Goal: Task Accomplishment & Management: Use online tool/utility

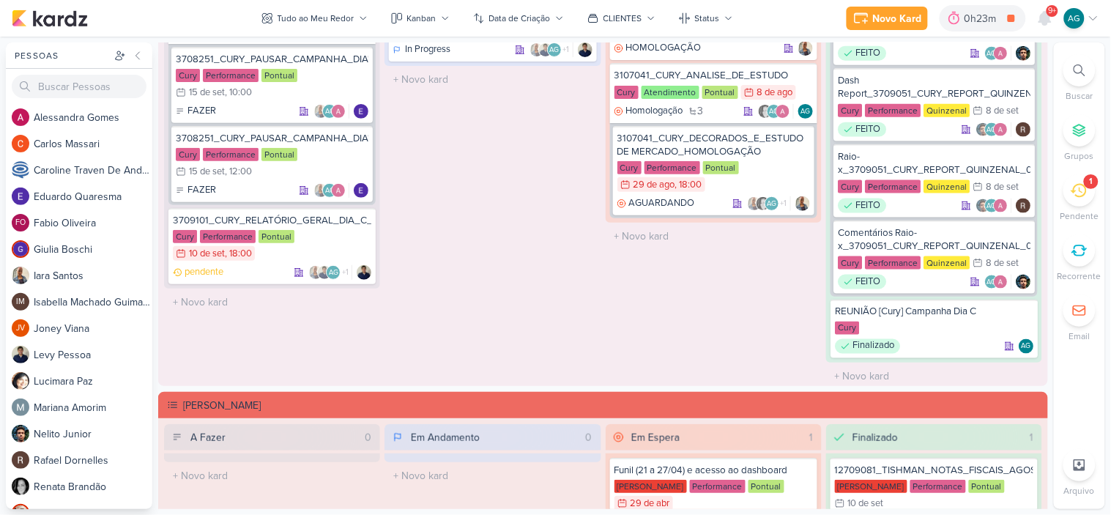
scroll to position [275, 0]
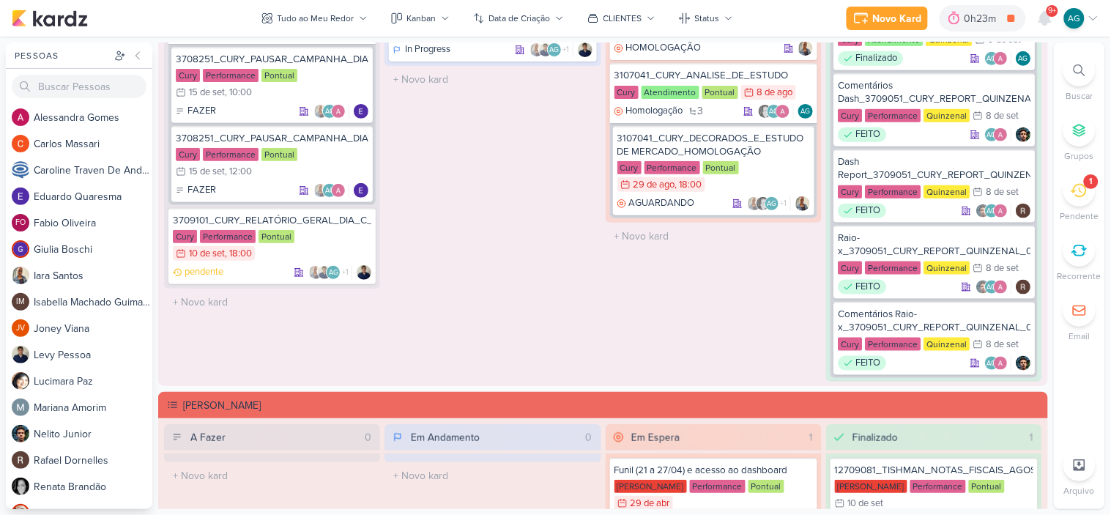
click at [1080, 68] on icon at bounding box center [1080, 70] width 12 height 12
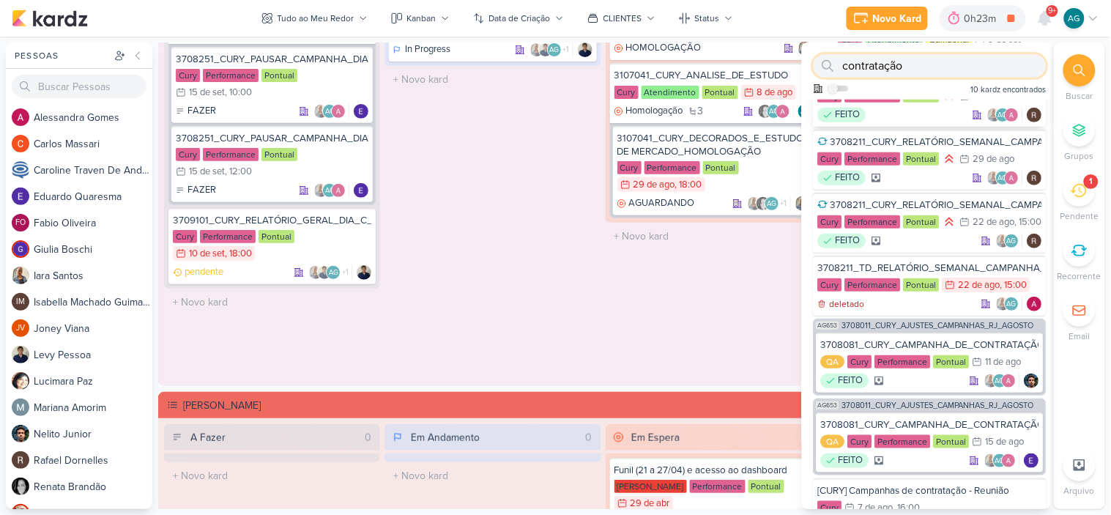
scroll to position [163, 0]
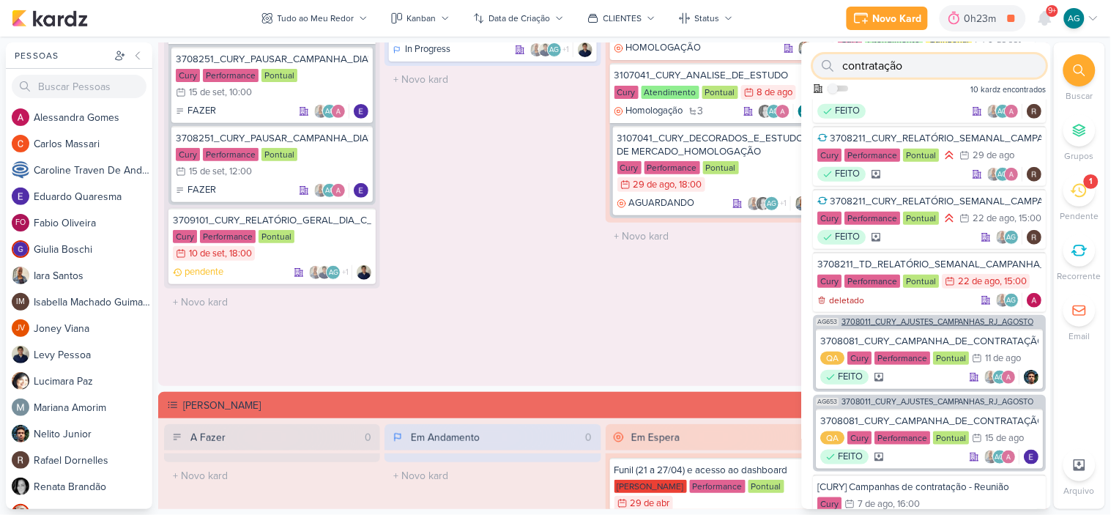
type input "contratação"
click at [964, 326] on span "3708011_CURY_AJUSTES_CAMPANHAS_RJ_AGOSTO" at bounding box center [938, 322] width 192 height 8
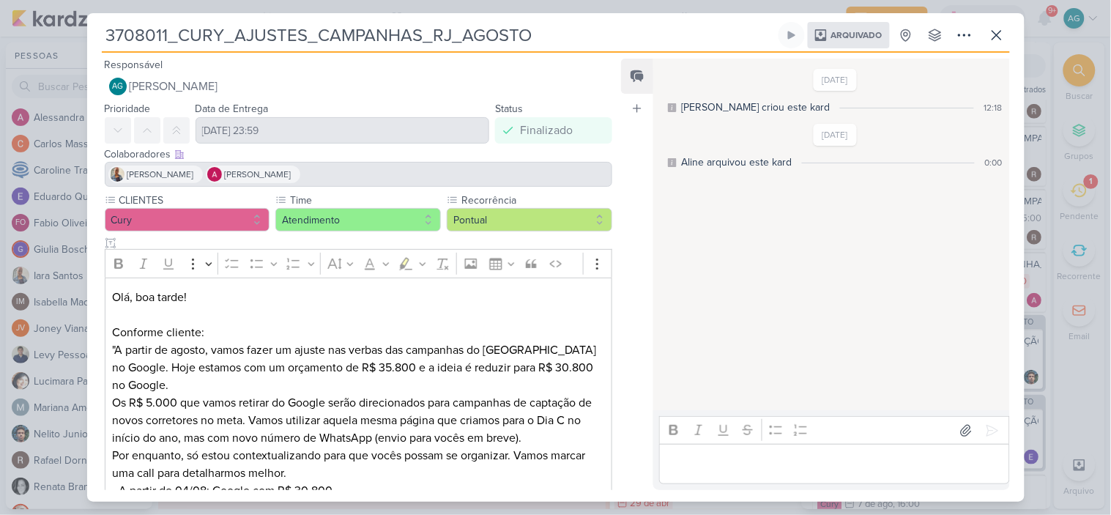
scroll to position [237, 0]
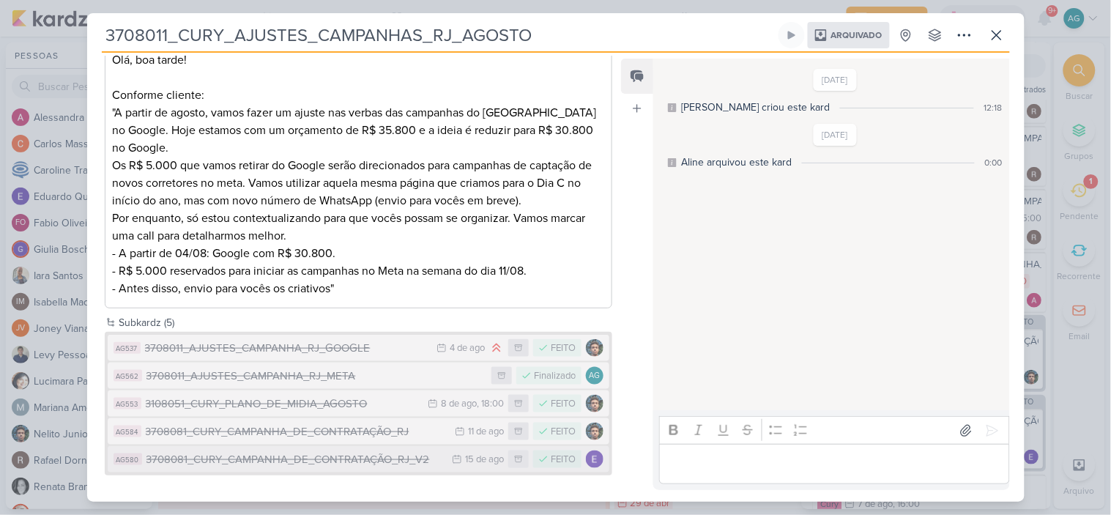
click at [374, 464] on div "3708081_CURY_CAMPANHA_DE_CONTRATAÇÃO_RJ_V2" at bounding box center [295, 459] width 299 height 17
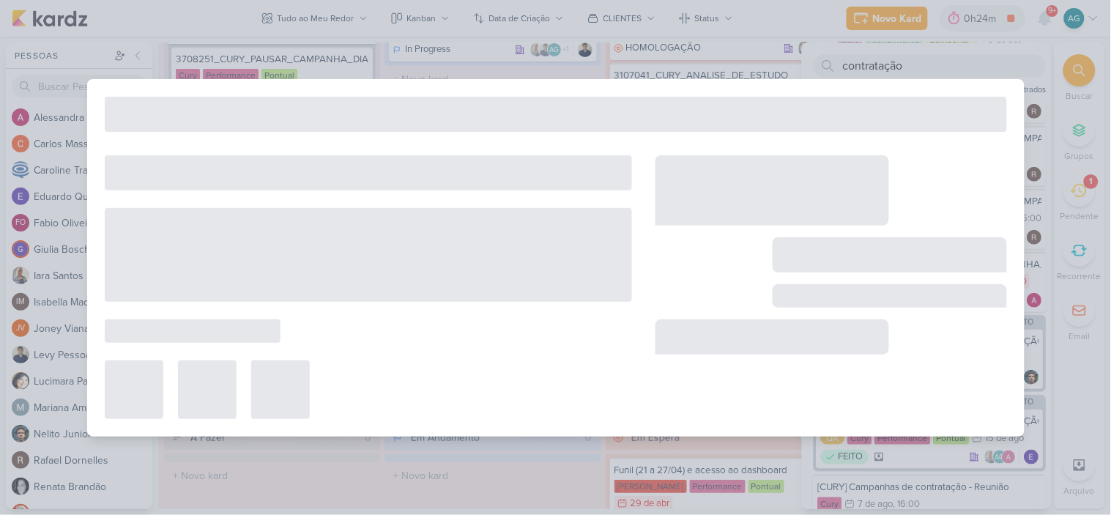
type input "3708081_CURY_CAMPANHA_DE_CONTRATAÇÃO_RJ_V2"
type input "[DATE] 23:59"
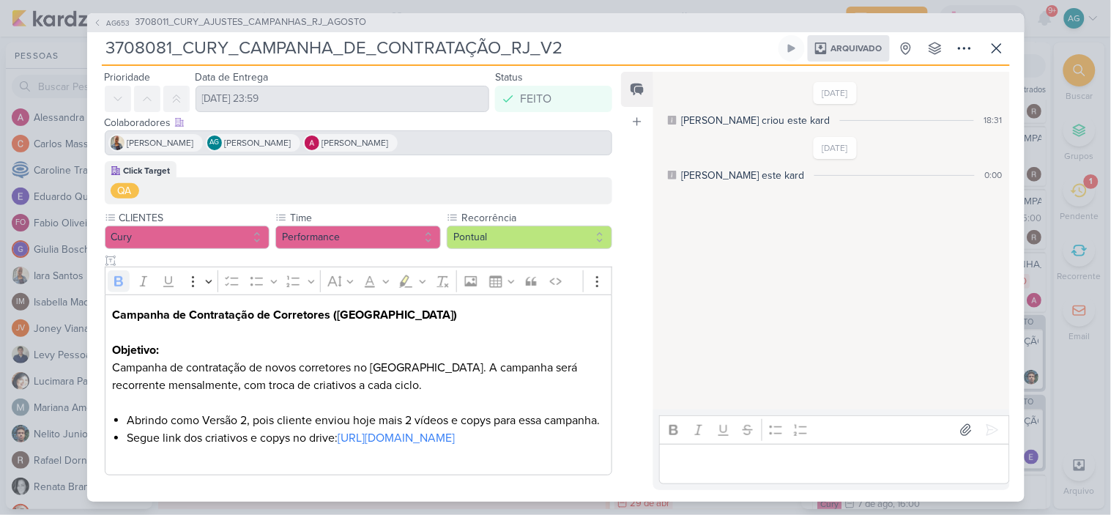
scroll to position [79, 0]
drag, startPoint x: 113, startPoint y: 279, endPoint x: 544, endPoint y: 442, distance: 461.1
click at [544, 442] on div "Campanha de Contratação de Corretores ([GEOGRAPHIC_DATA]) Objetivo: Campanha de…" at bounding box center [359, 384] width 508 height 181
copy div "Campanha de Contratação de Corretores ([GEOGRAPHIC_DATA]) Objetivo: Campanha de…"
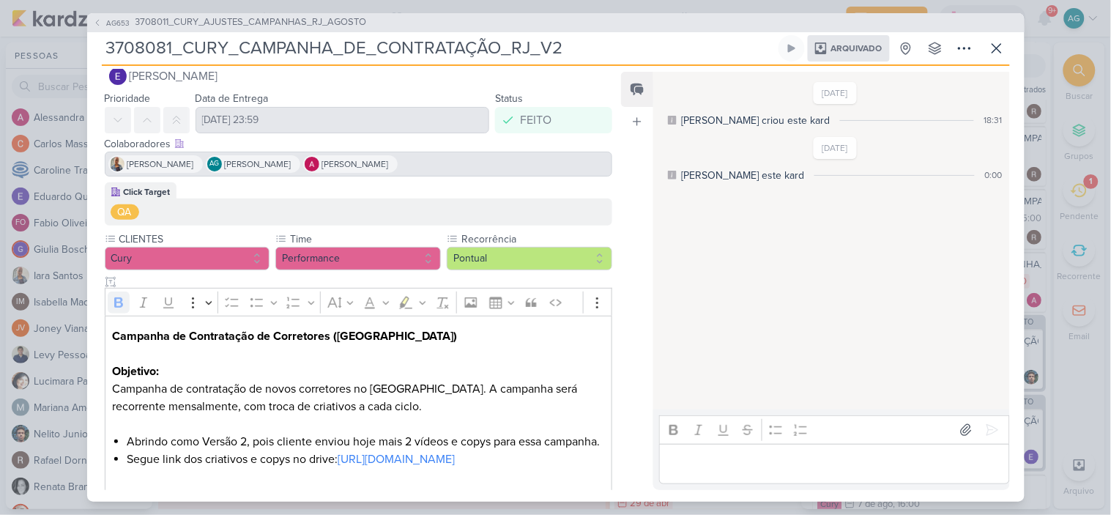
scroll to position [0, 0]
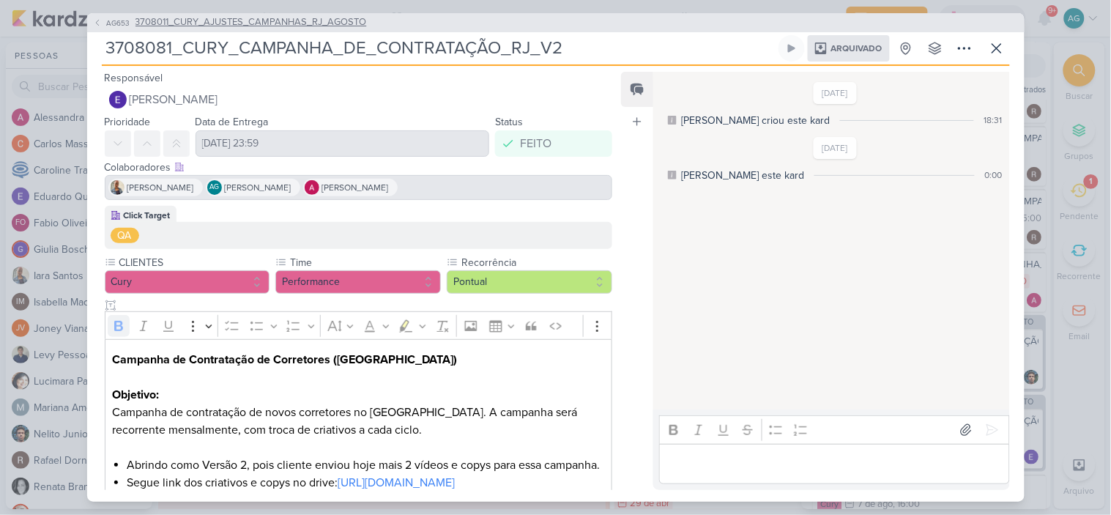
click at [272, 21] on span "3708011_CURY_AJUSTES_CAMPANHAS_RJ_AGOSTO" at bounding box center [251, 22] width 231 height 15
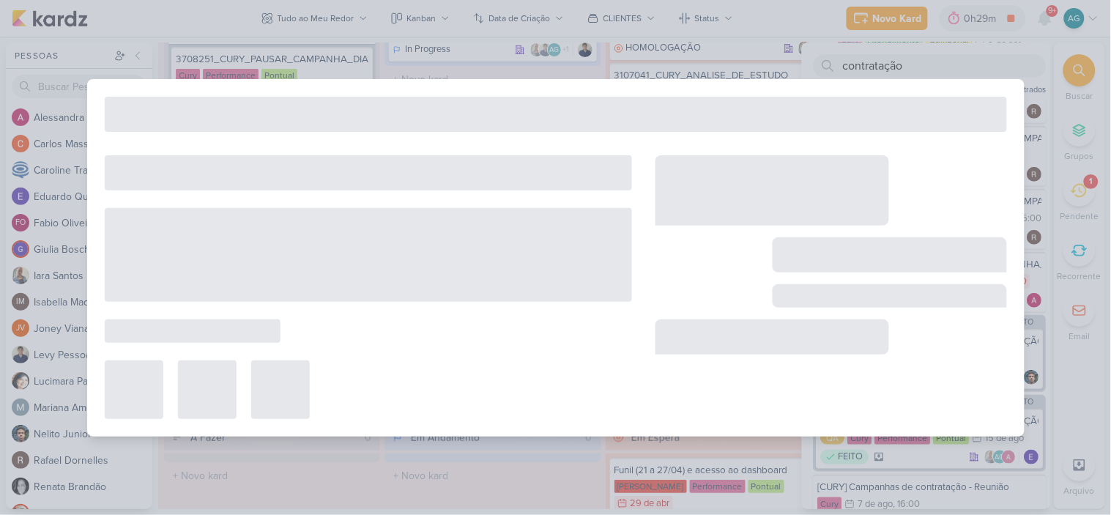
type input "3708011_CURY_AJUSTES_CAMPANHAS_RJ_AGOSTO"
type input "[DATE] 23:59"
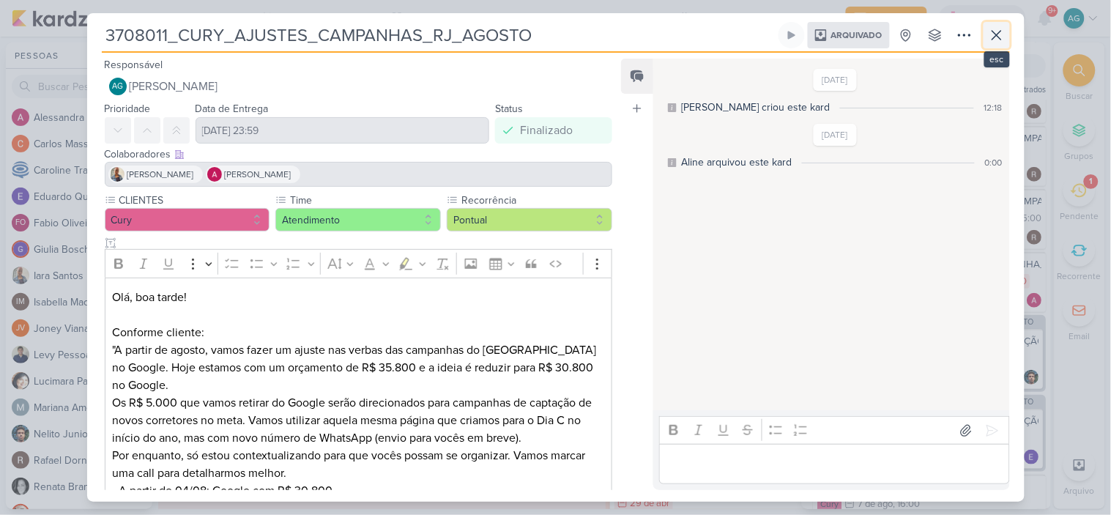
click at [1000, 33] on icon at bounding box center [997, 35] width 18 height 18
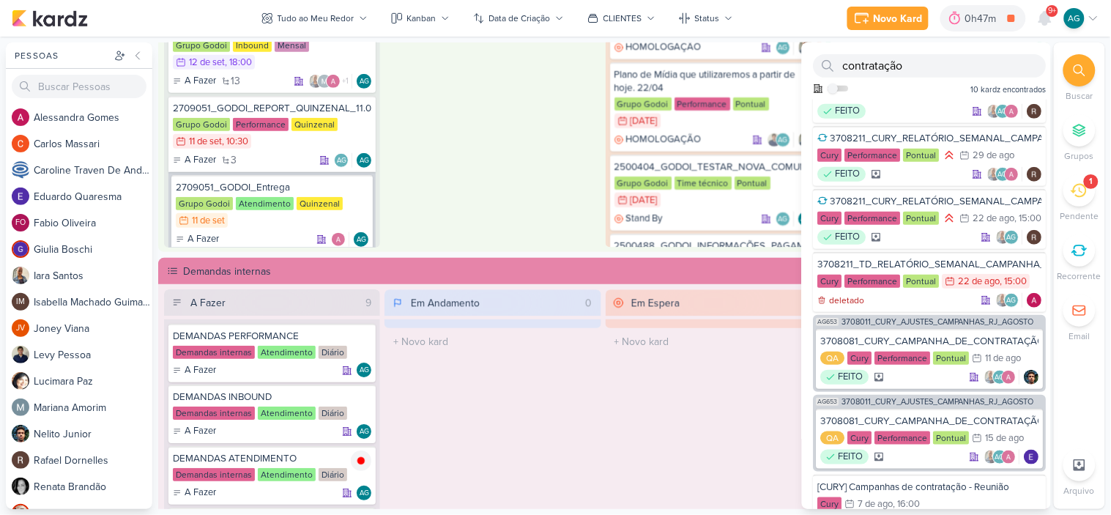
scroll to position [488, 0]
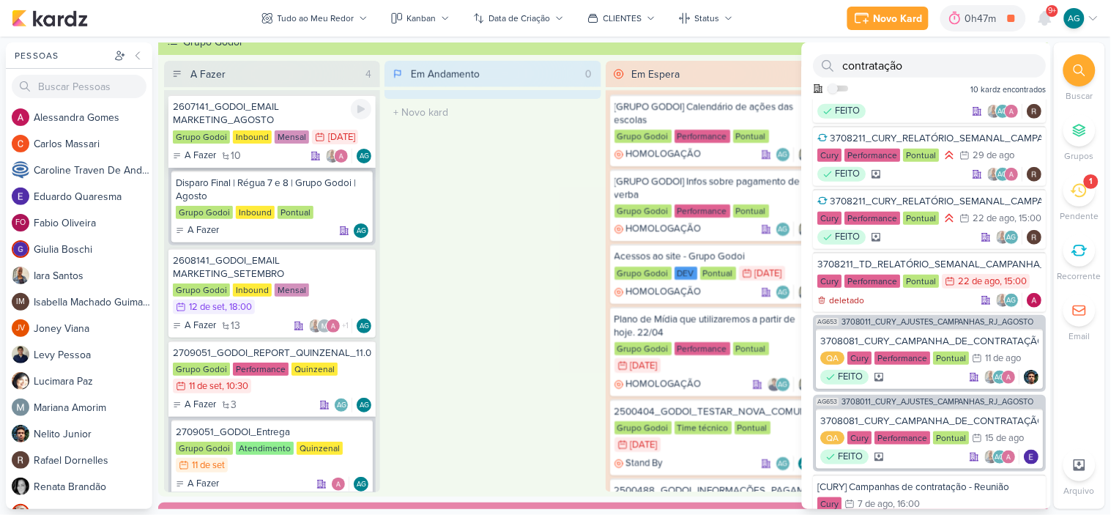
click at [286, 111] on div "2607141_GODOI_EMAIL MARKETING_AGOSTO" at bounding box center [272, 113] width 199 height 26
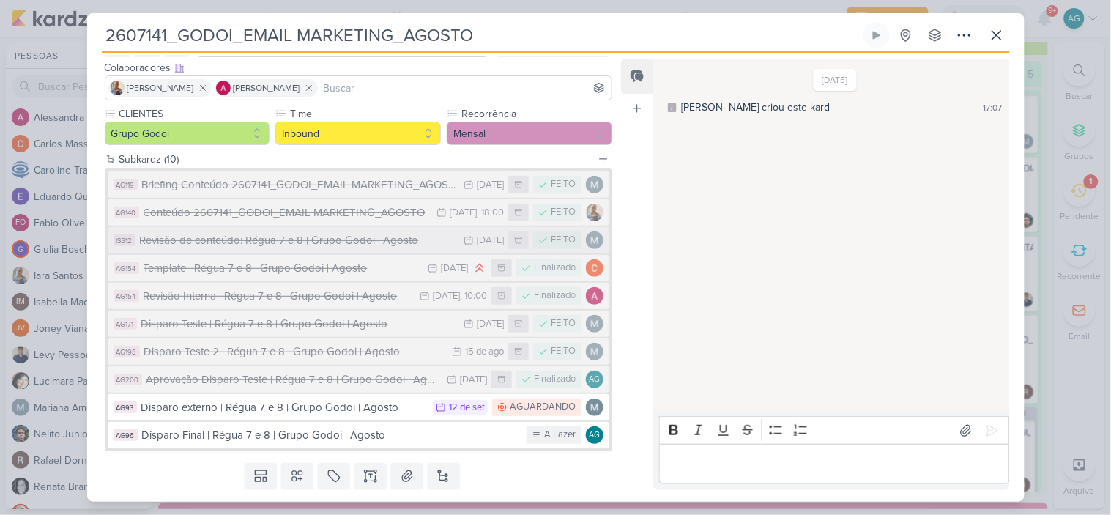
scroll to position [128, 0]
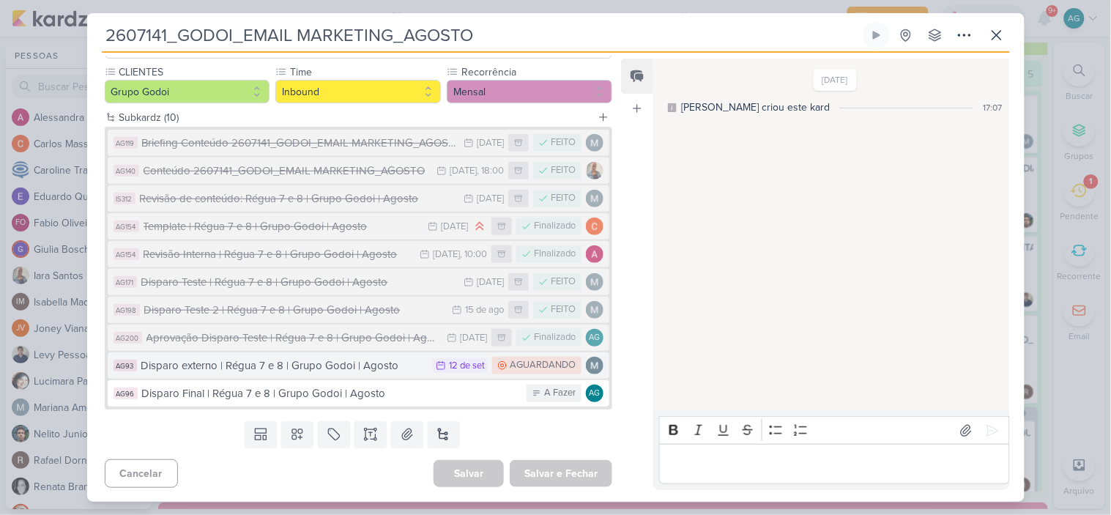
click at [320, 368] on div "Disparo externo | Régua 7 e 8 | Grupo Godoi | Agosto" at bounding box center [283, 365] width 285 height 17
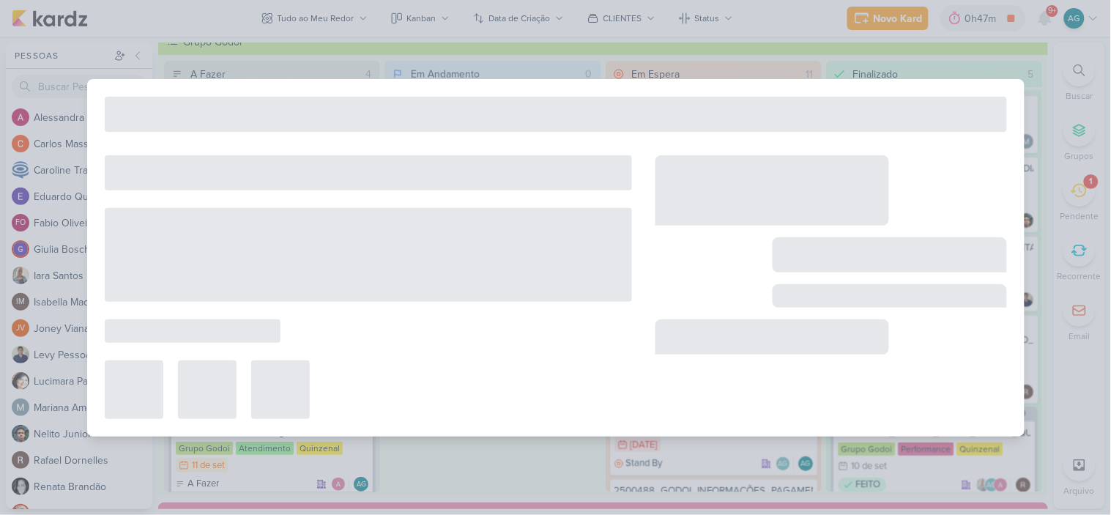
type input "Disparo externo | Régua 7 e 8 | Grupo Godoi | Agosto"
type input "[DATE] 23:59"
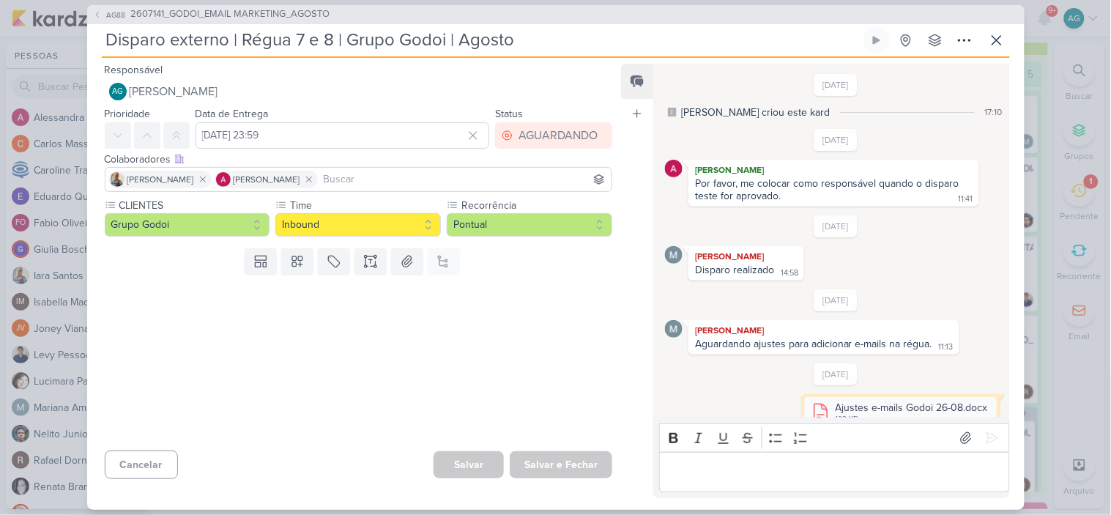
scroll to position [845, 0]
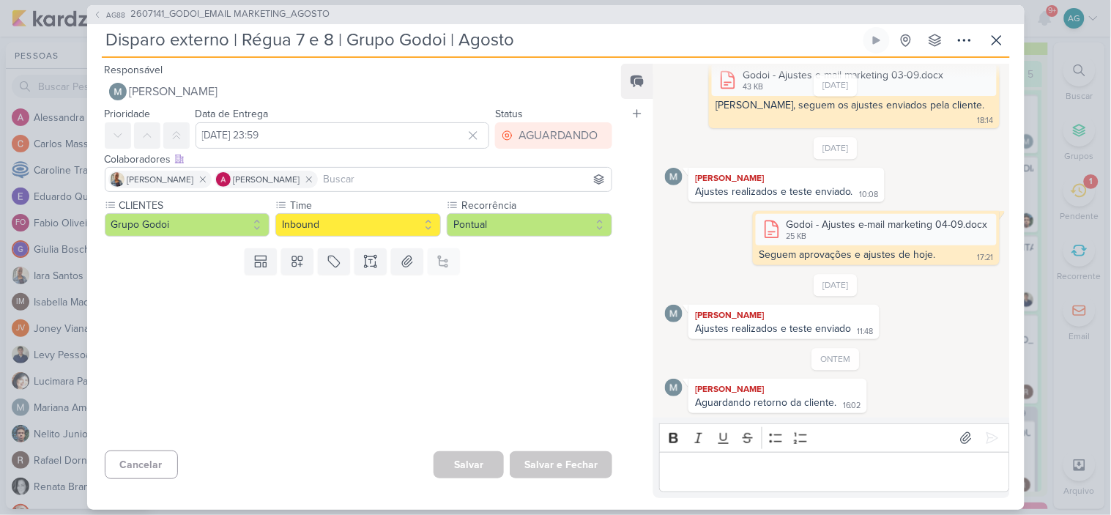
click at [886, 472] on p "Editor editing area: main" at bounding box center [834, 472] width 335 height 18
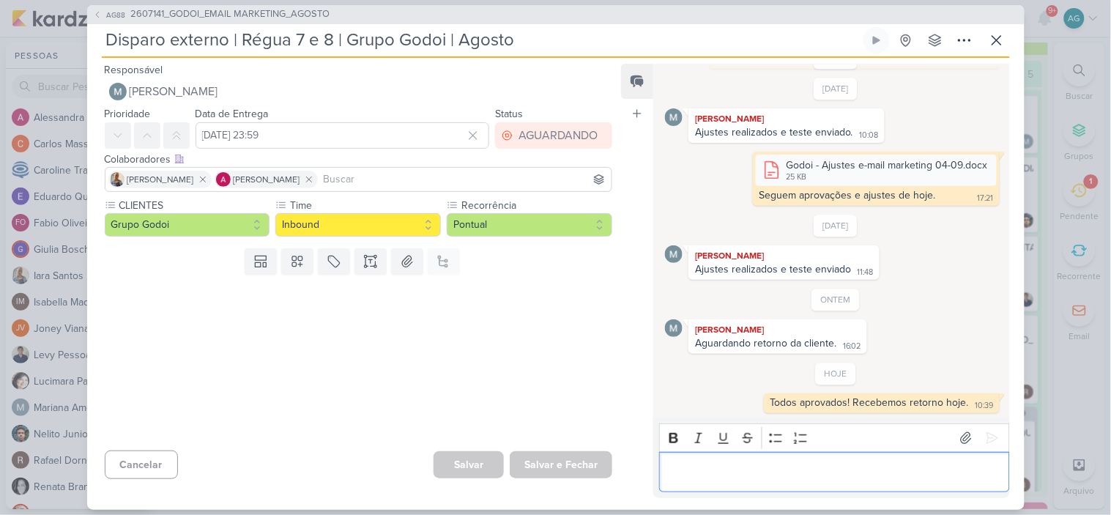
scroll to position [905, 0]
click at [999, 42] on icon at bounding box center [997, 40] width 9 height 9
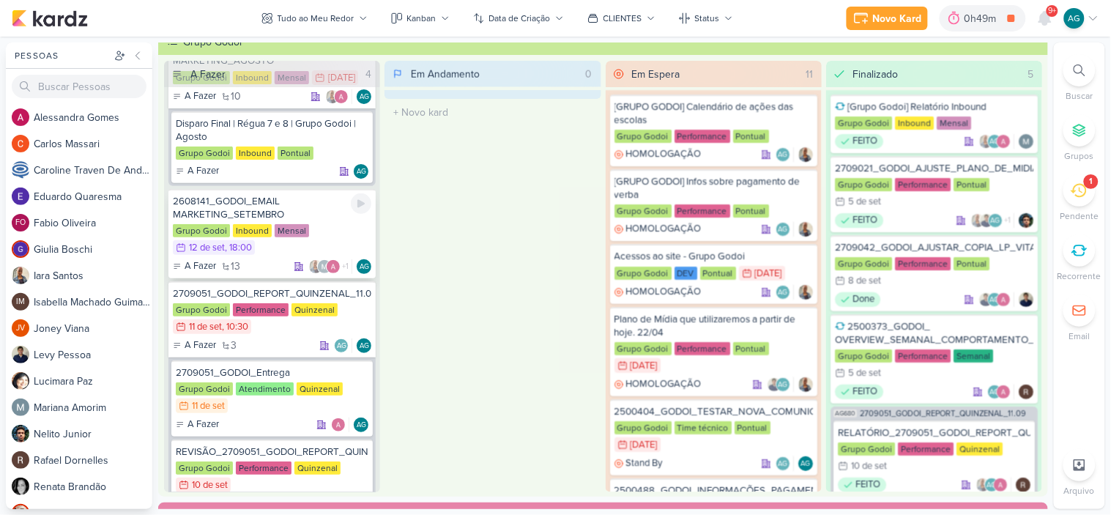
scroll to position [81, 0]
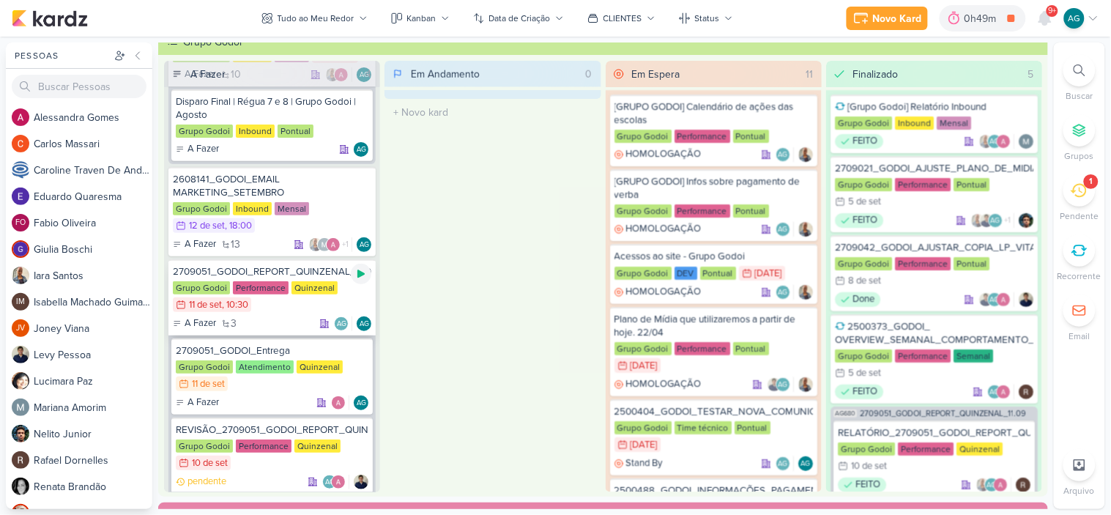
click at [360, 270] on icon at bounding box center [360, 274] width 7 height 8
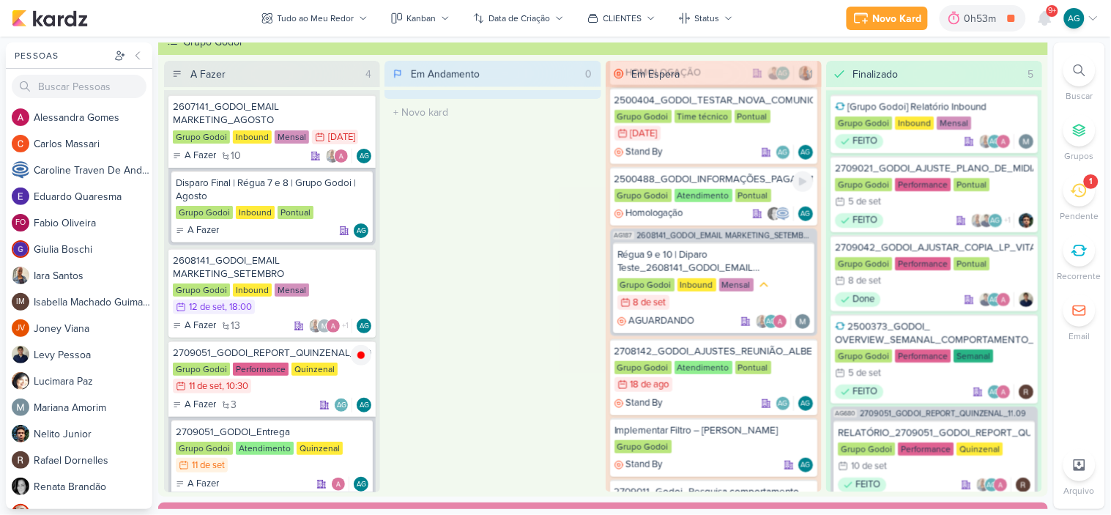
scroll to position [470, 0]
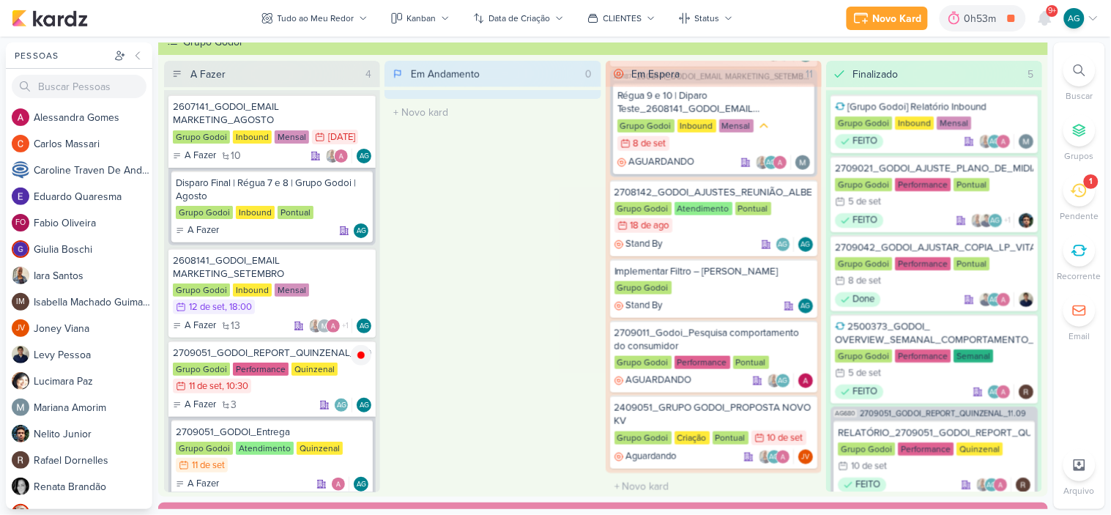
click at [1081, 66] on icon at bounding box center [1080, 70] width 12 height 12
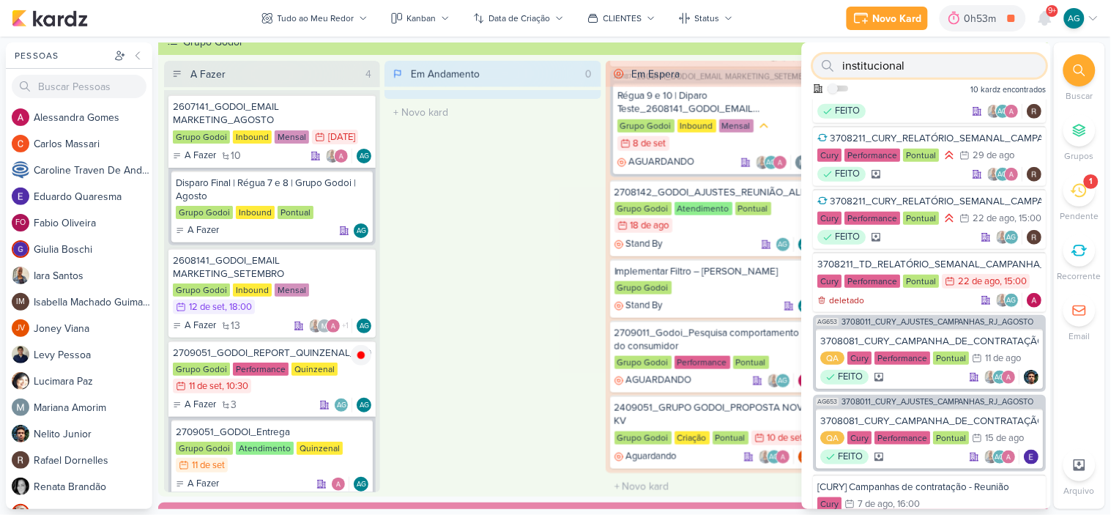
type input "institucional"
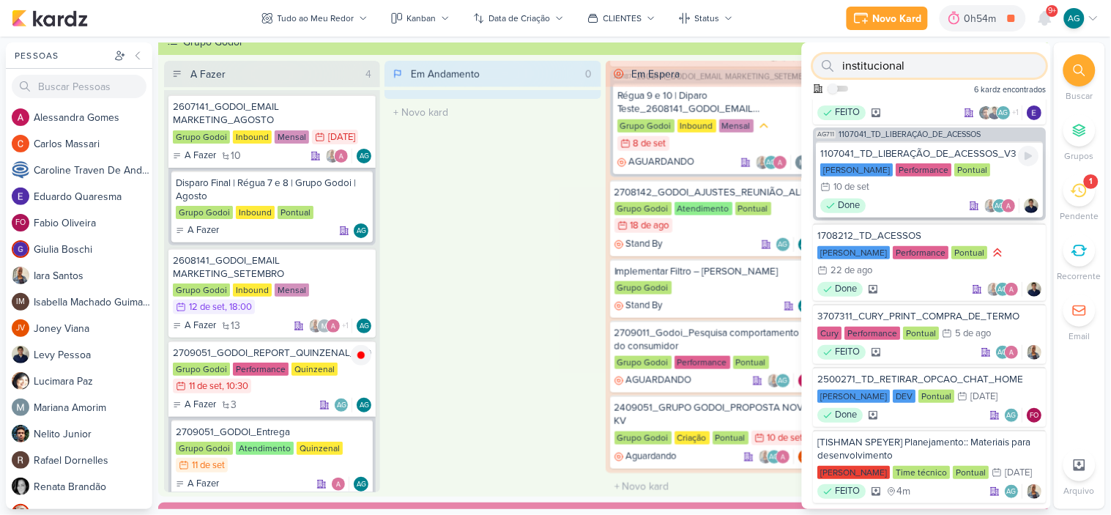
scroll to position [0, 0]
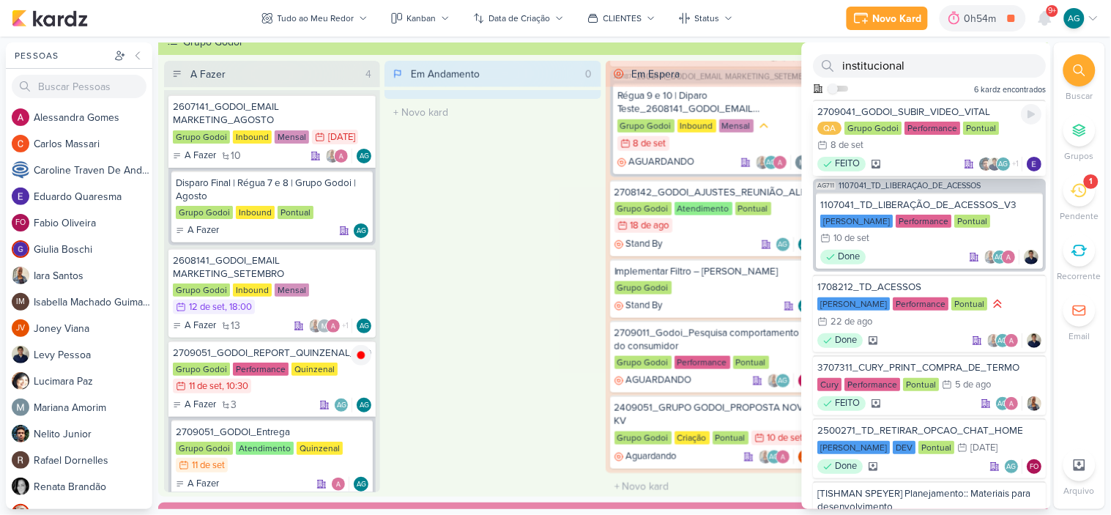
click at [910, 105] on div "2709041_GODOI_SUBIR_VIDEO_VITAL" at bounding box center [930, 111] width 224 height 13
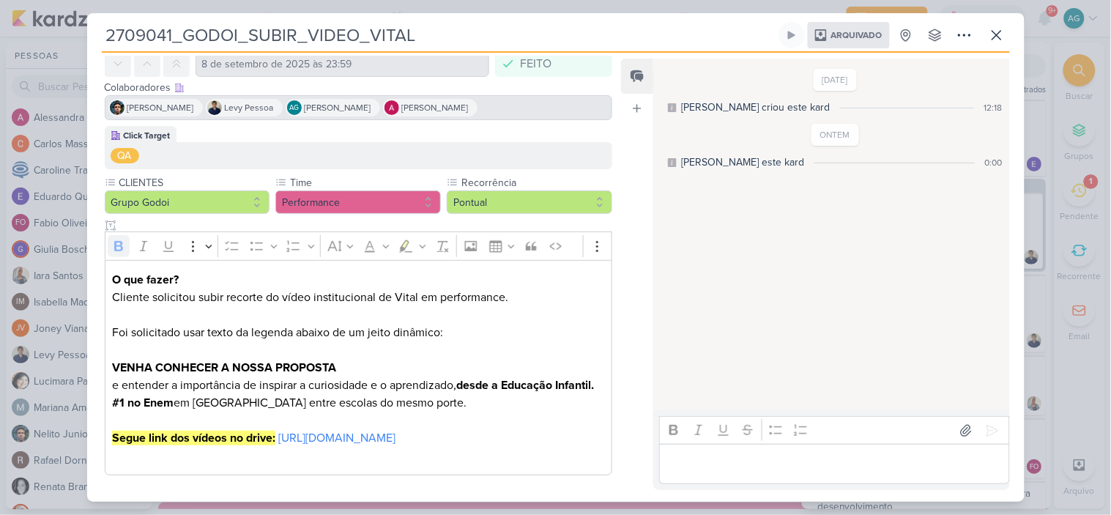
scroll to position [103, 0]
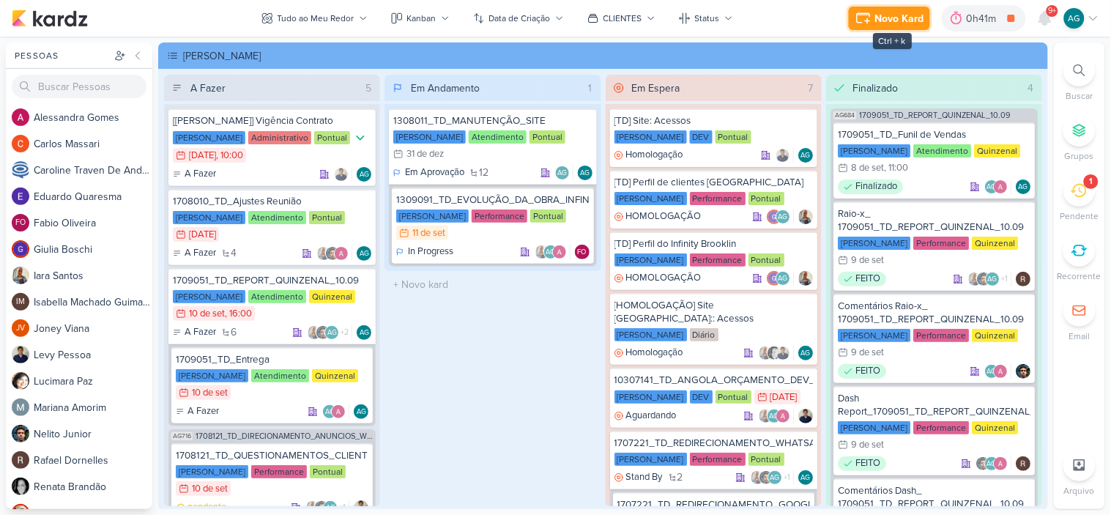
click at [887, 22] on div "Novo Kard" at bounding box center [899, 18] width 49 height 15
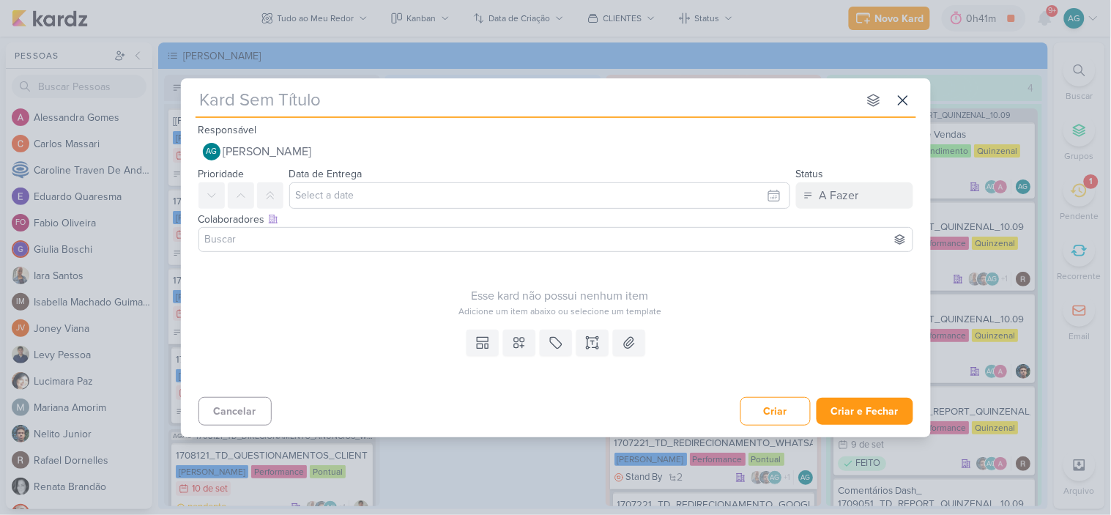
type input "3709111_CURY_CAMPANHA_DE_CONTRATAÇÃO_RJ_V3"
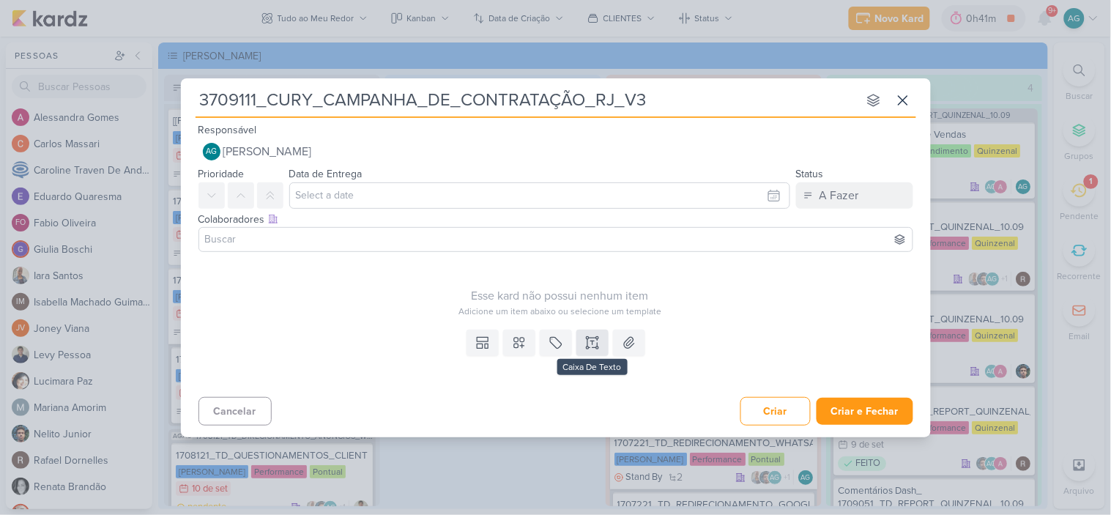
type input "3709111_CURY_CAMPANHA_DE_CONTRATAÇÃO_RJ_V3"
click at [589, 345] on icon at bounding box center [592, 342] width 15 height 15
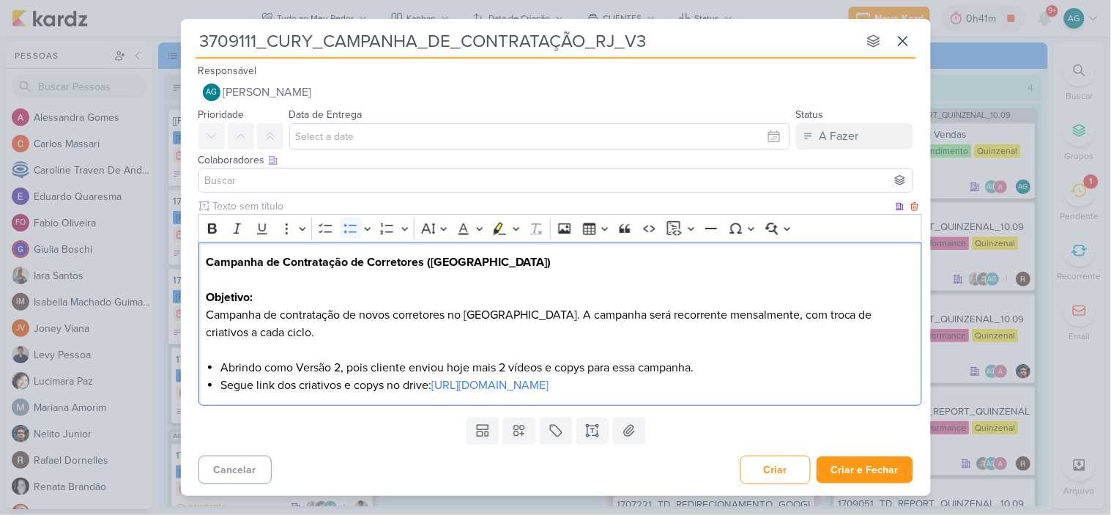
click at [335, 365] on li "Abrindo como Versão 2, pois cliente enviou hoje mais 2 vídeos e copys para essa…" at bounding box center [567, 368] width 694 height 18
click at [501, 368] on li "Abrindo como Versão 3, pois cliente enviou hoje mais 2 vídeos e copys para essa…" at bounding box center [567, 368] width 694 height 18
click at [542, 382] on link "[URL][DOMAIN_NAME]" at bounding box center [489, 385] width 117 height 15
click at [535, 367] on li "Abrindo como Versão 3, pois cliente enviou hoje mais vídeos e copys para essa c…" at bounding box center [567, 368] width 694 height 18
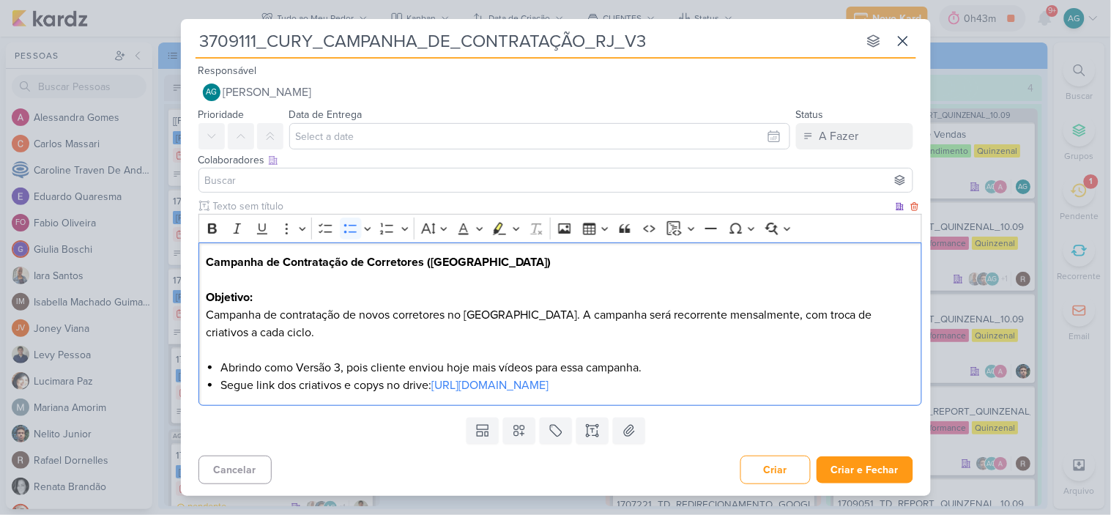
click at [346, 390] on li "Segue link dos criativos e copys no drive: https://drive.google.com/drive/folde…" at bounding box center [567, 385] width 694 height 18
drag, startPoint x: 833, startPoint y: 387, endPoint x: 393, endPoint y: 392, distance: 440.2
click at [393, 392] on li "Segue link dos criativos no drive: https://drive.google.com/drive/folders/1PUBt…" at bounding box center [567, 385] width 694 height 18
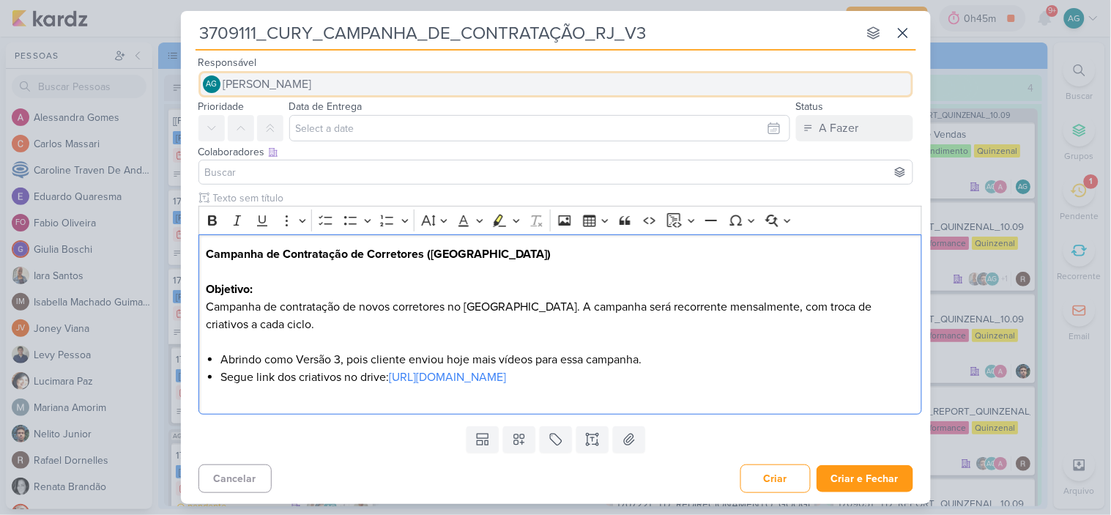
click at [388, 86] on button "AG Aline Gimenez Graciano" at bounding box center [556, 84] width 715 height 26
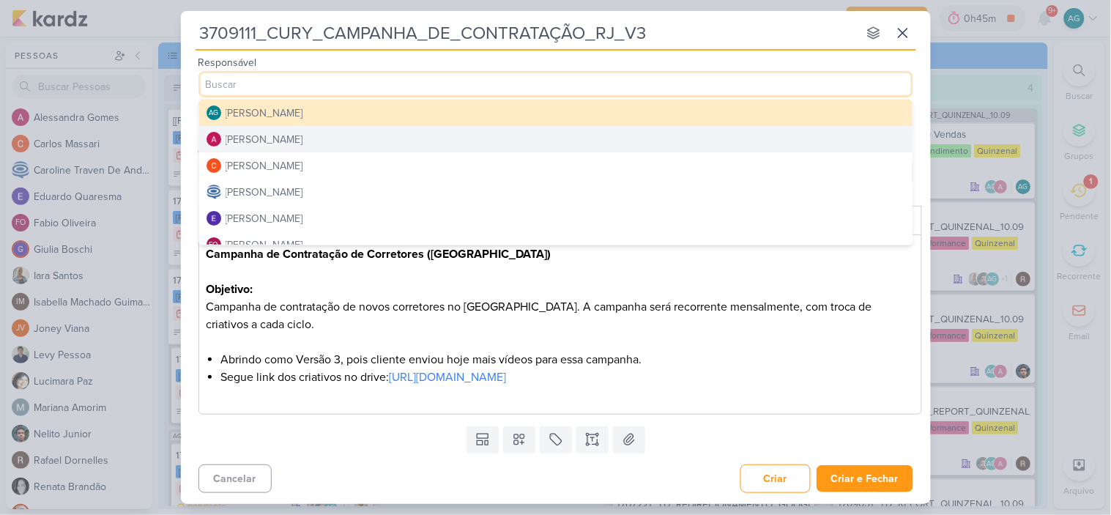
click at [299, 141] on div "[PERSON_NAME]" at bounding box center [265, 139] width 78 height 15
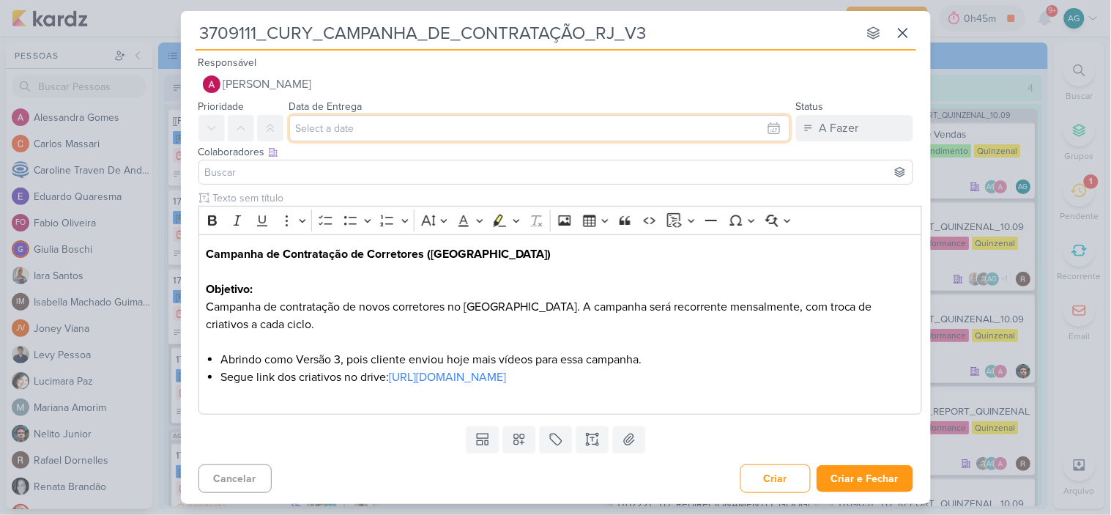
click at [342, 135] on input "text" at bounding box center [539, 128] width 501 height 26
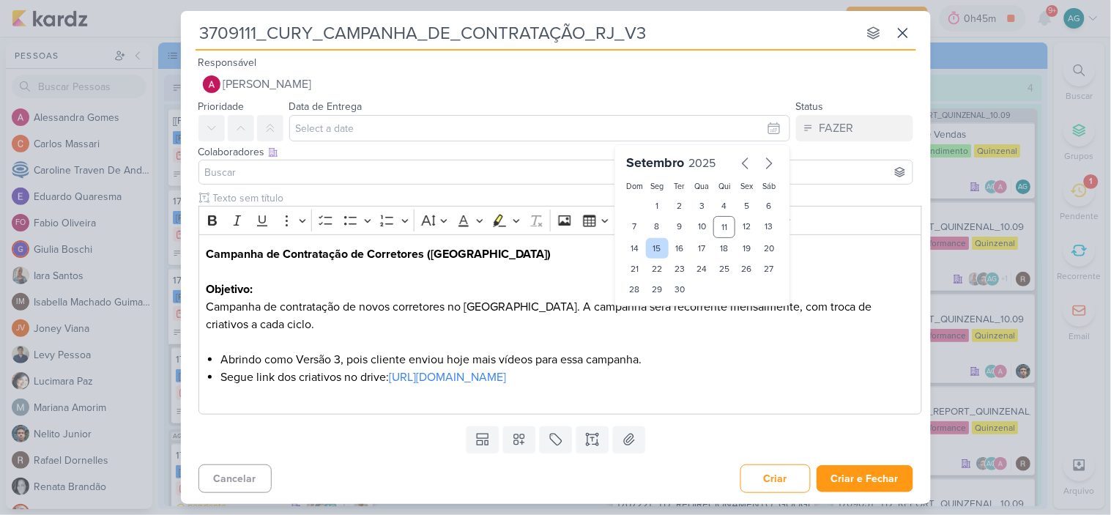
click at [658, 245] on div "15" at bounding box center [657, 248] width 23 height 21
type input "15 de setembro de 2025 às 23:59"
click at [357, 166] on input at bounding box center [556, 172] width 708 height 18
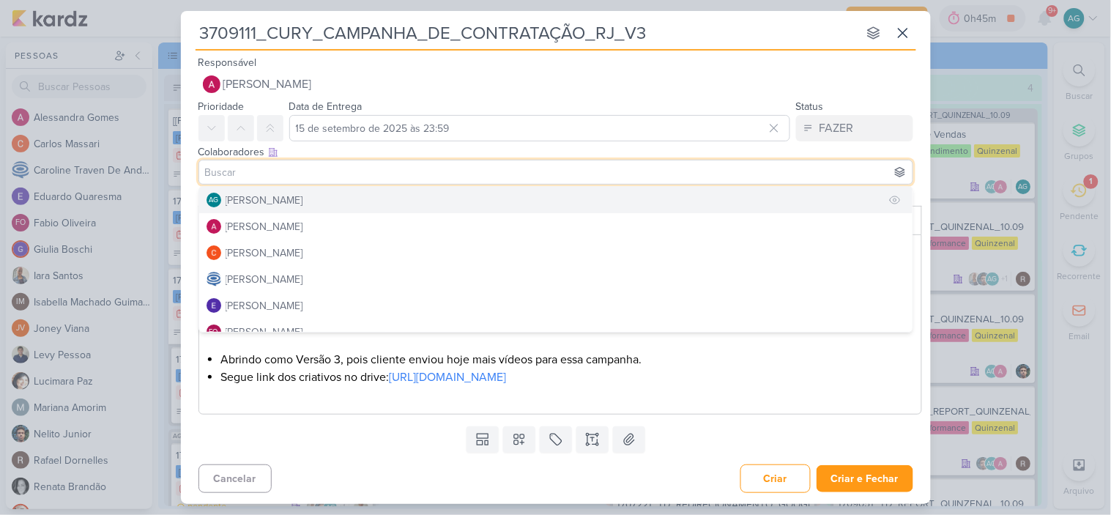
click at [272, 195] on div "[PERSON_NAME]" at bounding box center [265, 200] width 78 height 15
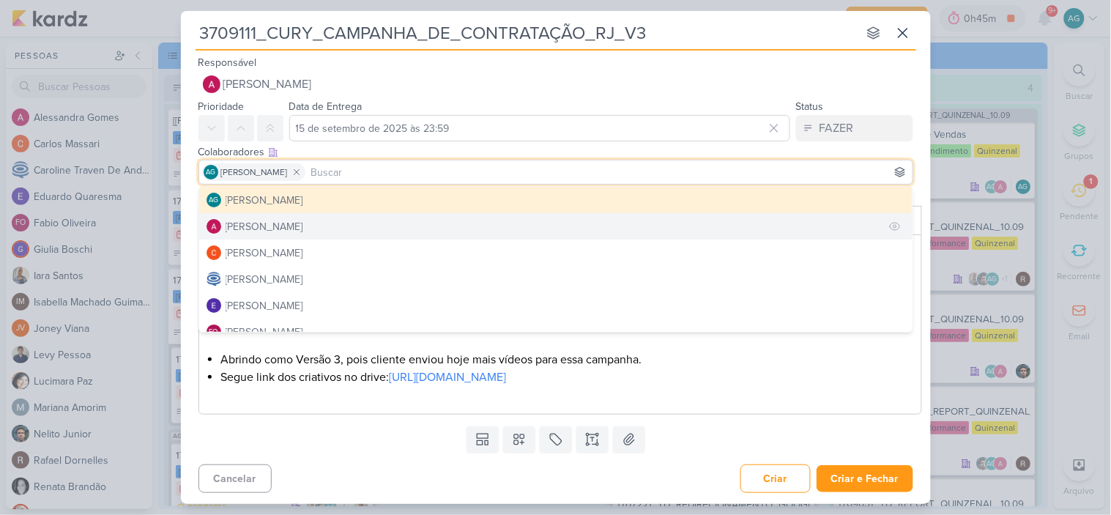
click at [278, 222] on div "[PERSON_NAME]" at bounding box center [265, 226] width 78 height 15
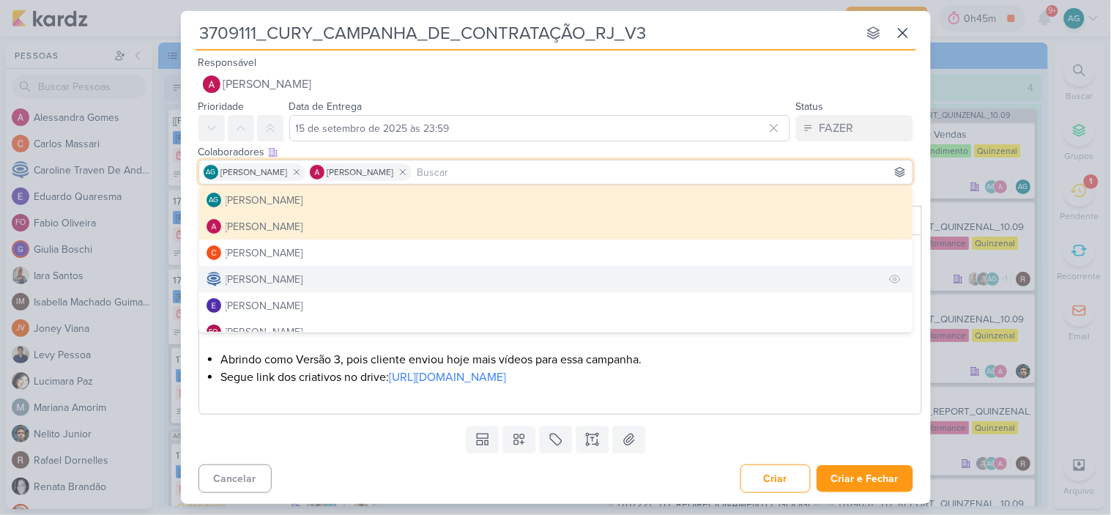
scroll to position [81, 0]
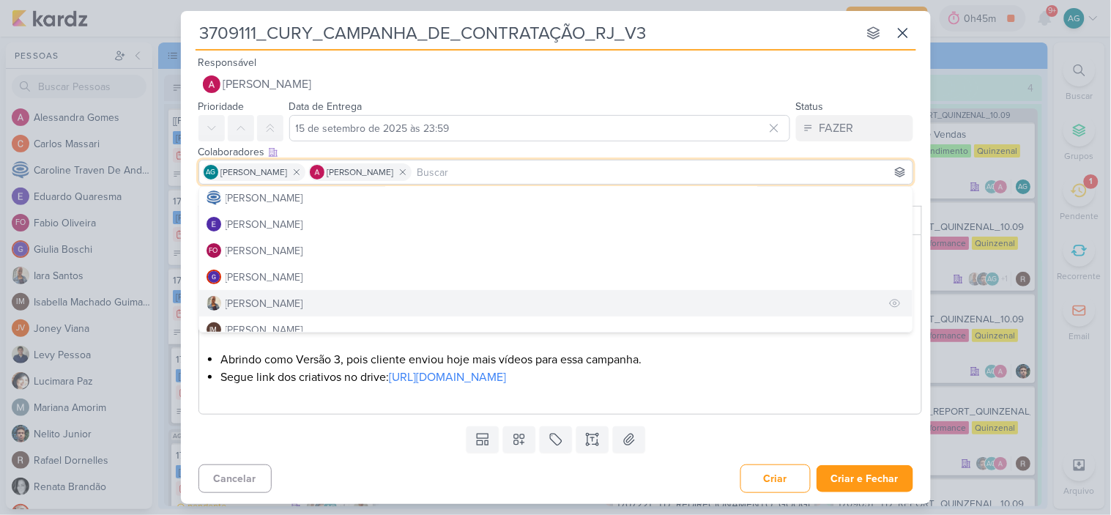
click at [267, 296] on div "[PERSON_NAME]" at bounding box center [265, 303] width 78 height 15
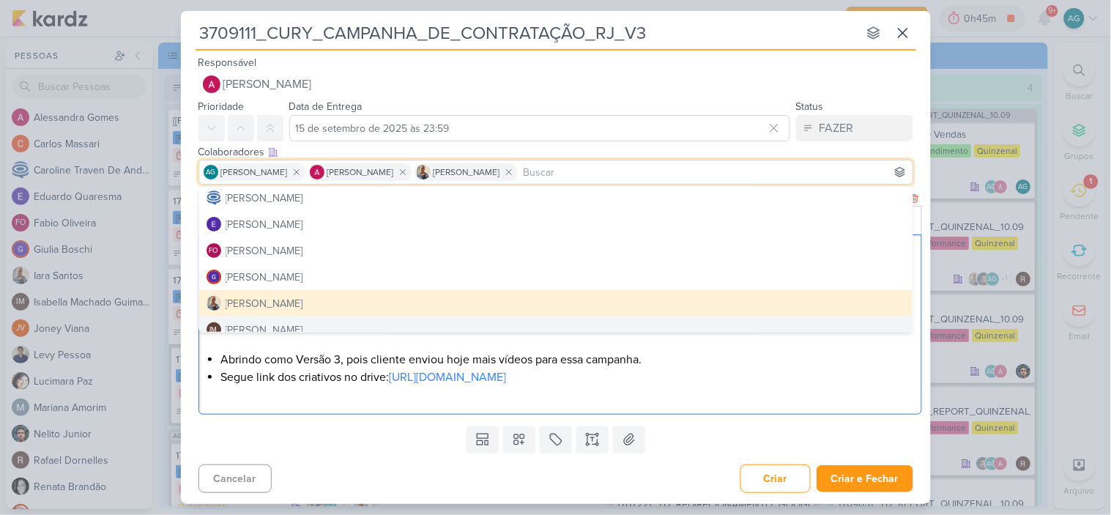
click at [352, 407] on div "Campanha de Contratação de Corretores (RJ) Objetivo: Campanha de contratação de…" at bounding box center [561, 324] width 724 height 181
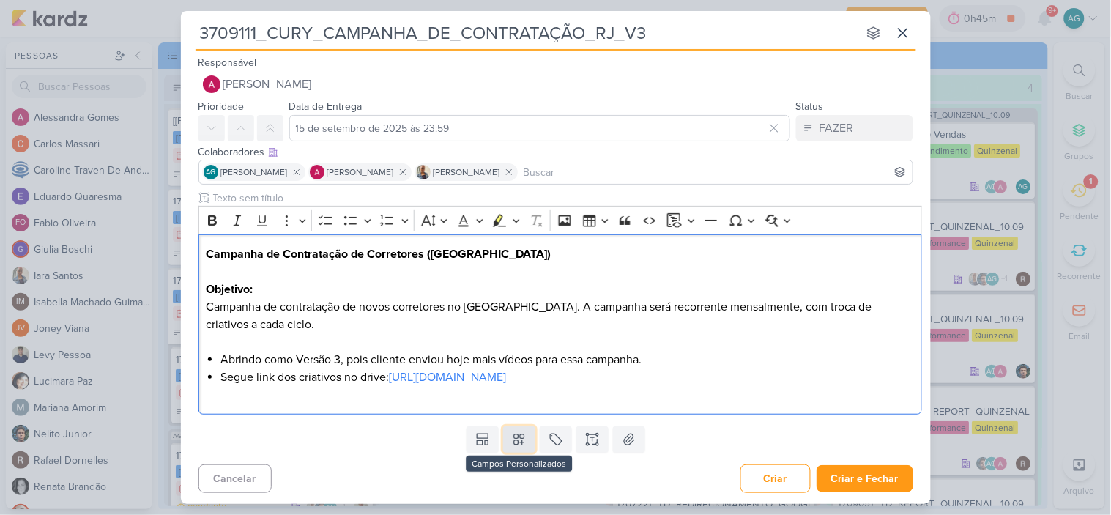
click at [522, 441] on icon at bounding box center [519, 439] width 15 height 15
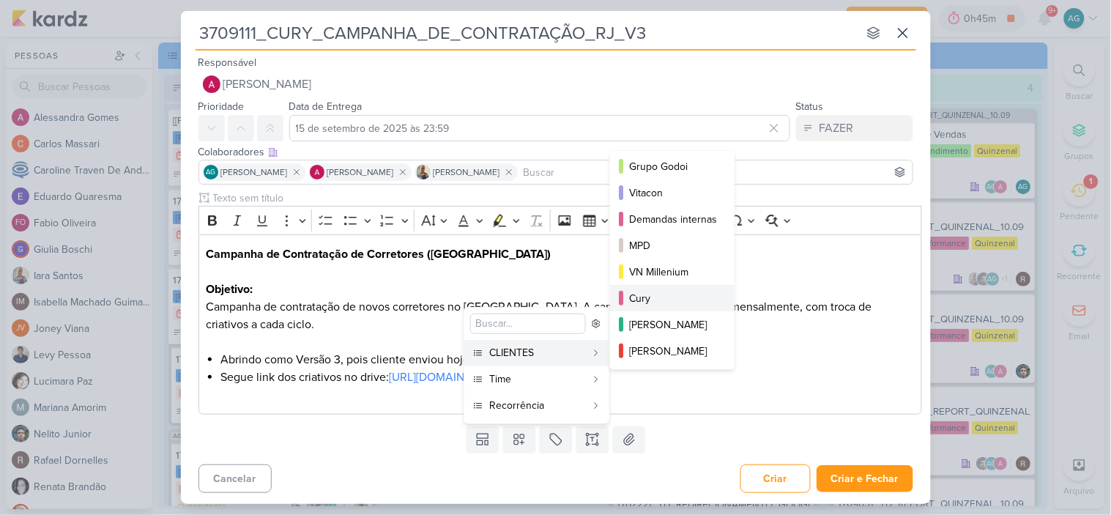
click at [669, 300] on div "Cury" at bounding box center [673, 298] width 88 height 15
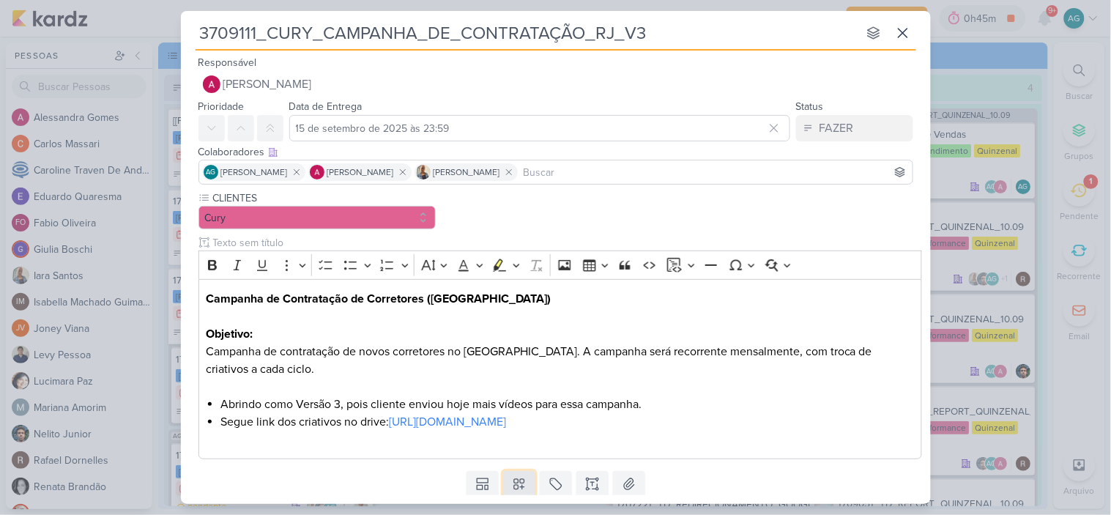
click at [516, 480] on icon at bounding box center [519, 484] width 15 height 15
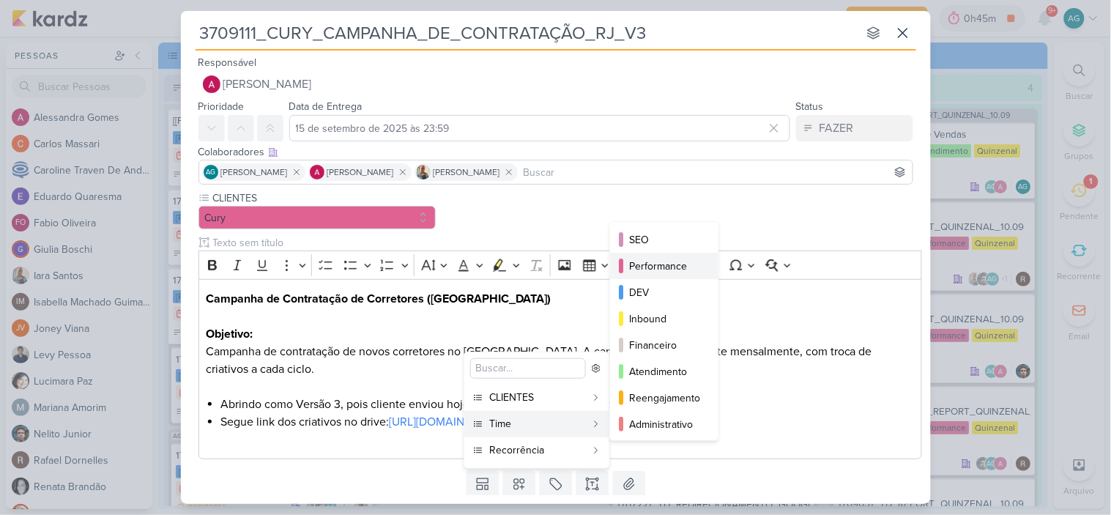
click at [684, 270] on div "Performance" at bounding box center [665, 266] width 72 height 15
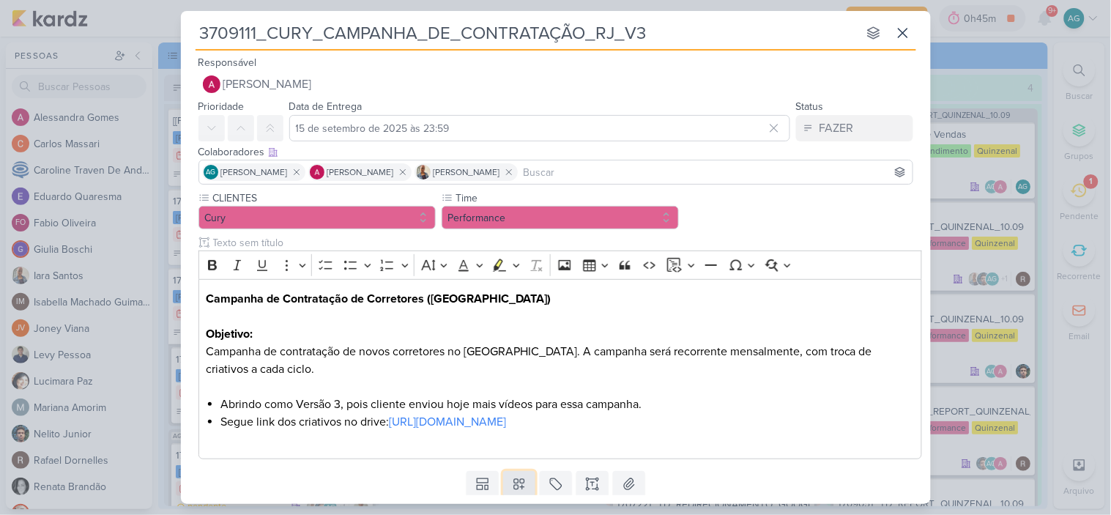
click at [515, 488] on icon at bounding box center [519, 485] width 10 height 10
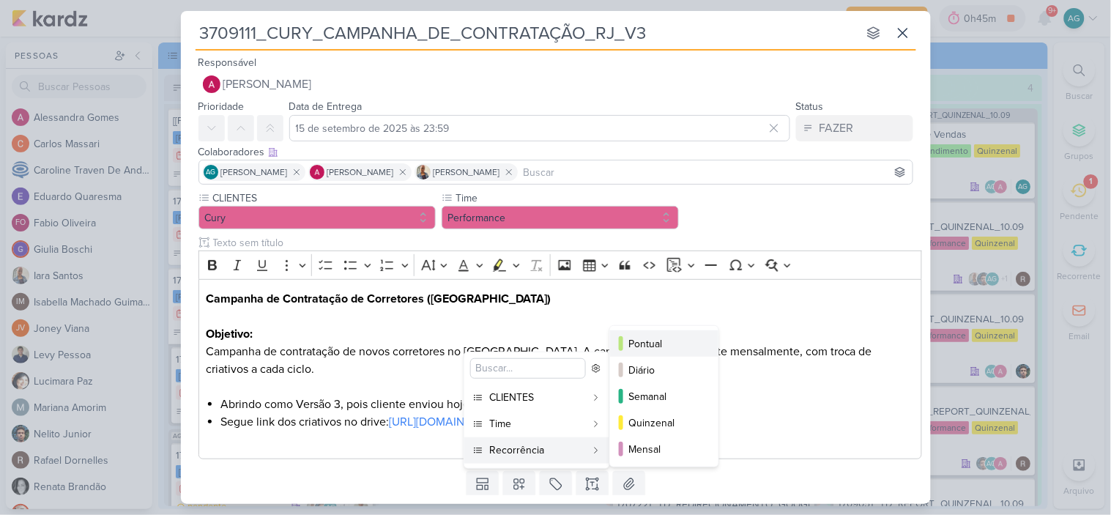
click at [645, 345] on div "Pontual" at bounding box center [665, 343] width 72 height 15
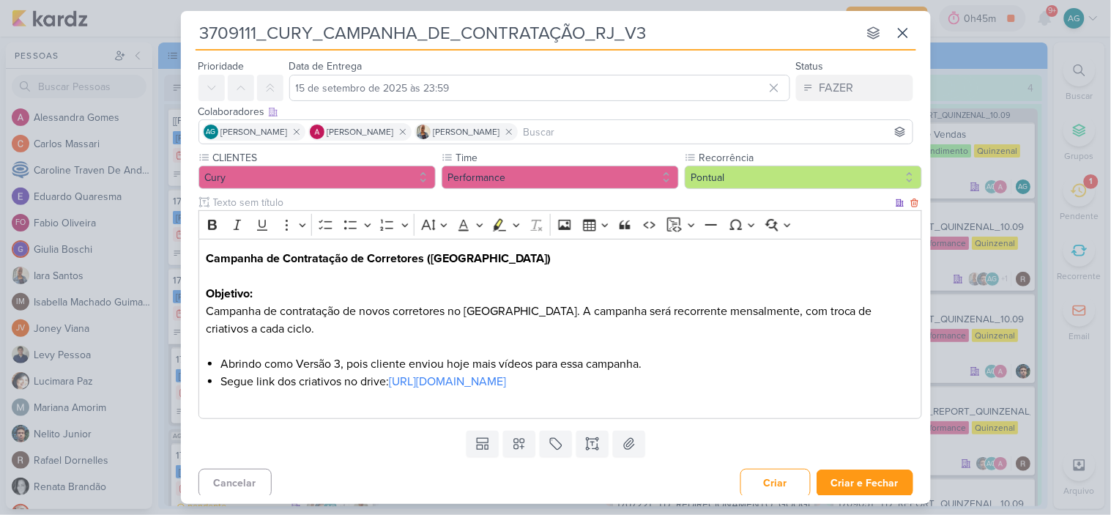
scroll to position [46, 0]
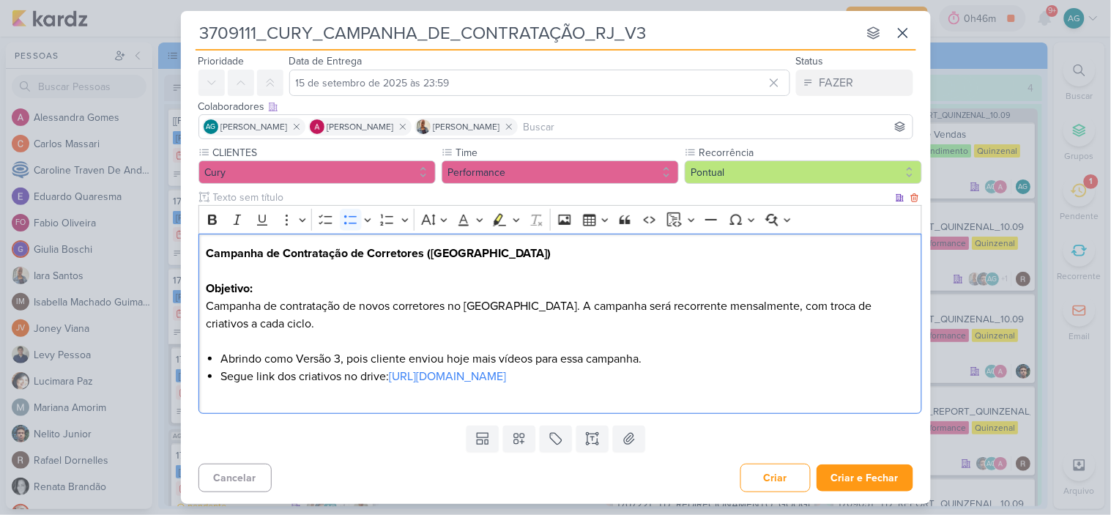
click at [564, 357] on li "Abrindo como Versão 3, pois cliente enviou hoje mais vídeos para essa campanha." at bounding box center [567, 359] width 694 height 18
click at [883, 478] on button "Criar e Fechar" at bounding box center [865, 477] width 97 height 27
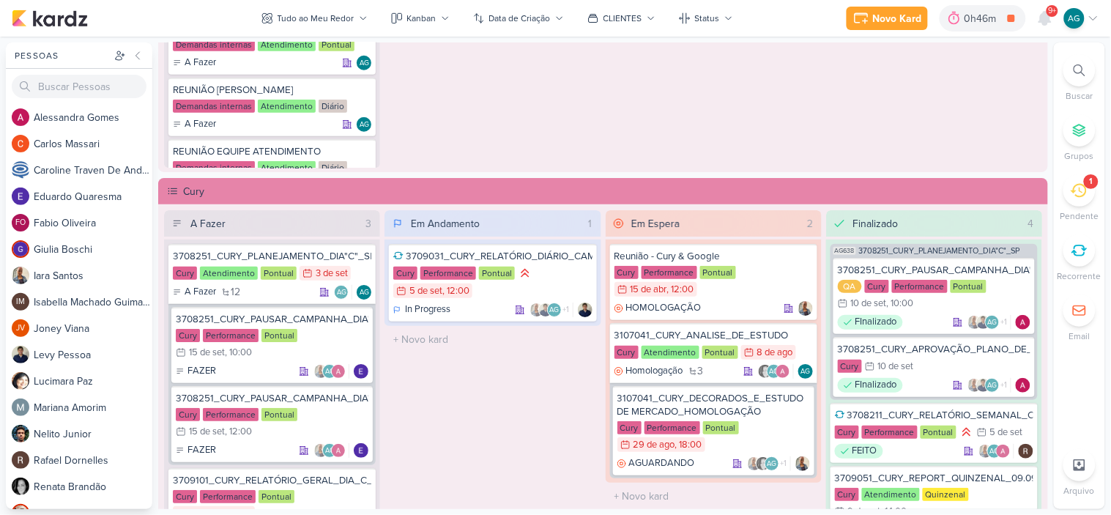
scroll to position [1465, 0]
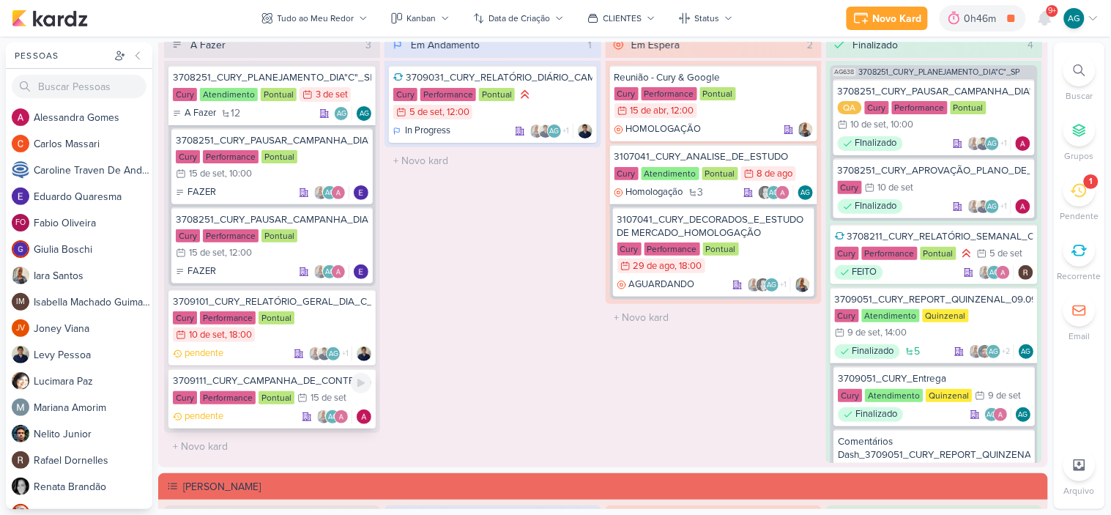
click at [301, 382] on div "3709111_CURY_CAMPANHA_DE_CONTRATAÇÃO_RJ_V3" at bounding box center [272, 380] width 199 height 13
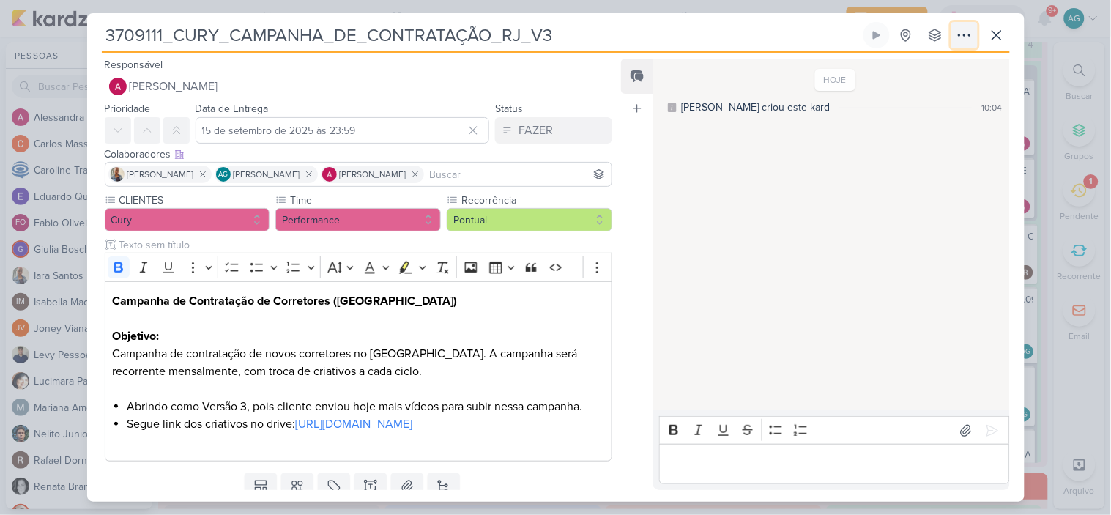
click at [963, 38] on icon at bounding box center [965, 35] width 18 height 18
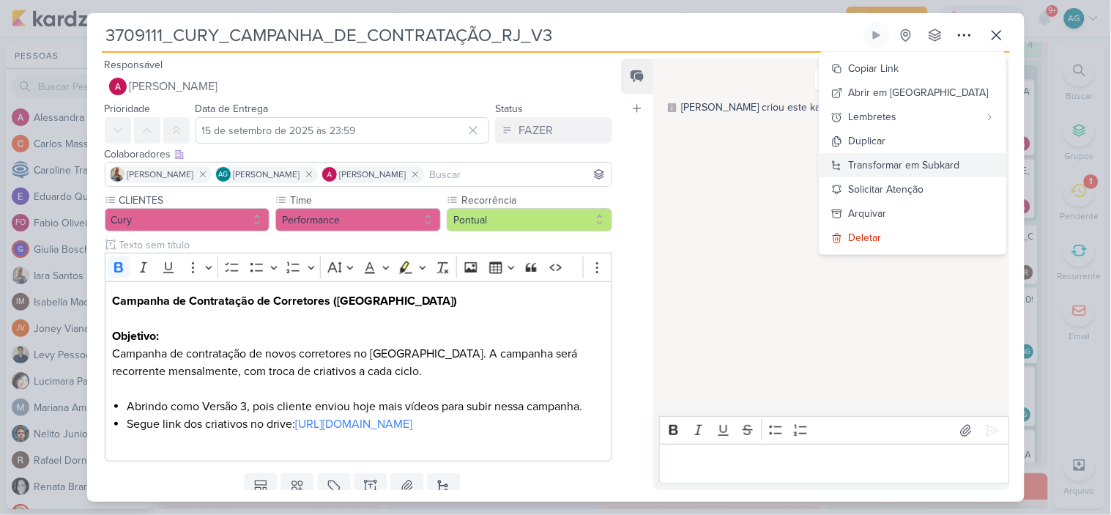
click at [951, 163] on div "Transformar em Subkard" at bounding box center [904, 164] width 111 height 15
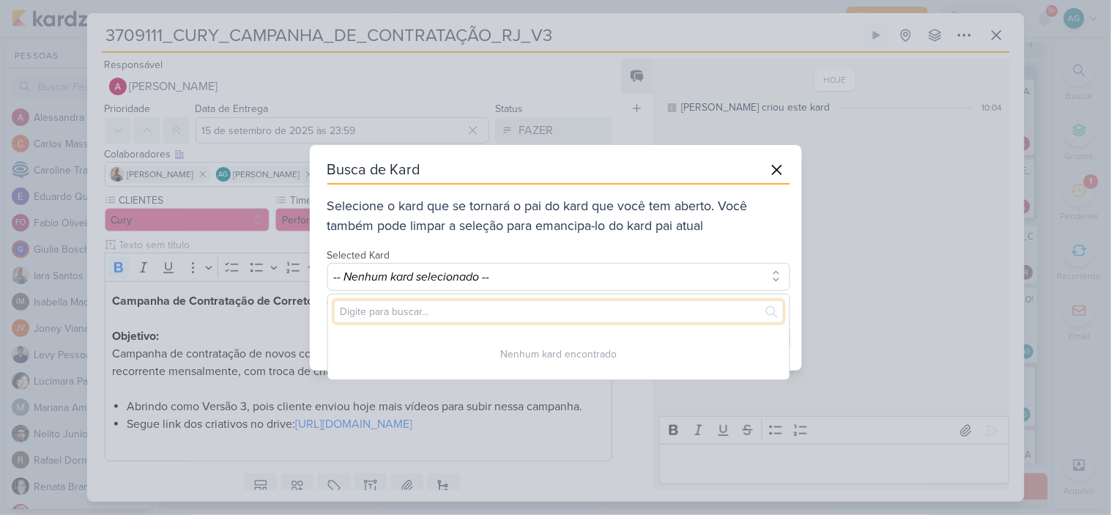
click at [459, 311] on input "text" at bounding box center [559, 311] width 450 height 23
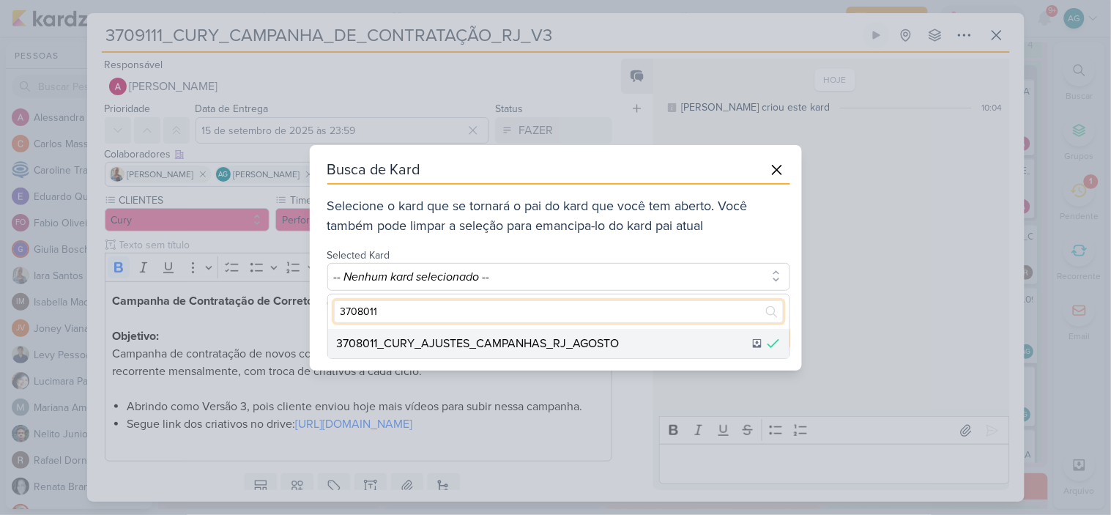
type input "3708011"
click at [508, 347] on div "3708011_CURY_AJUSTES_CAMPANHAS_RJ_AGOSTO" at bounding box center [478, 344] width 283 height 18
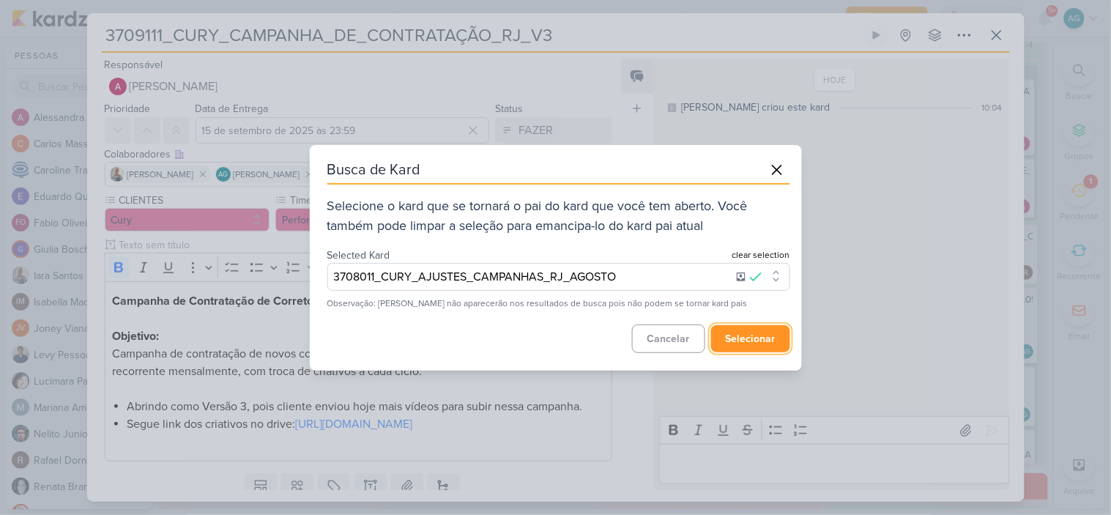
click at [749, 341] on button "selecionar" at bounding box center [750, 338] width 79 height 27
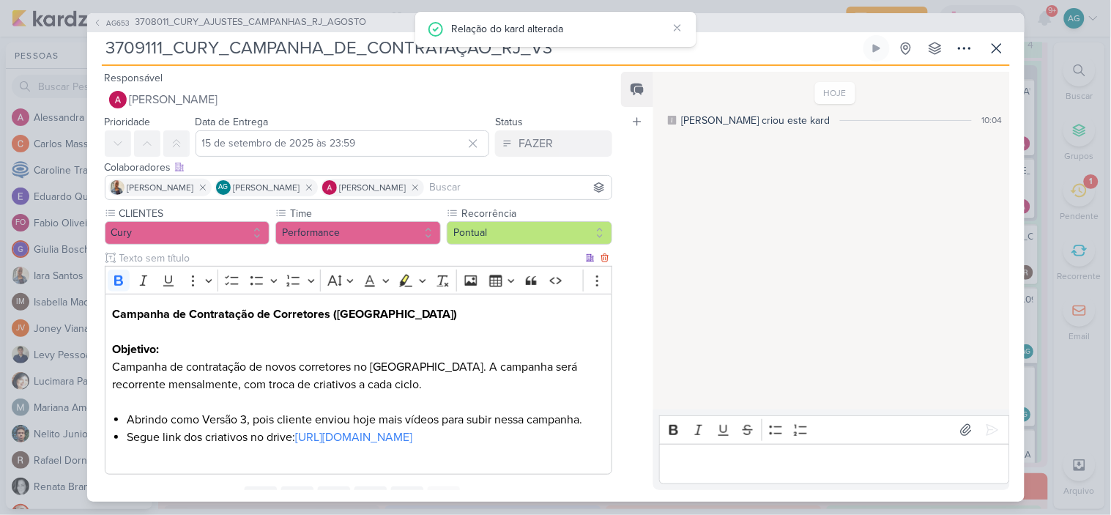
scroll to position [84, 0]
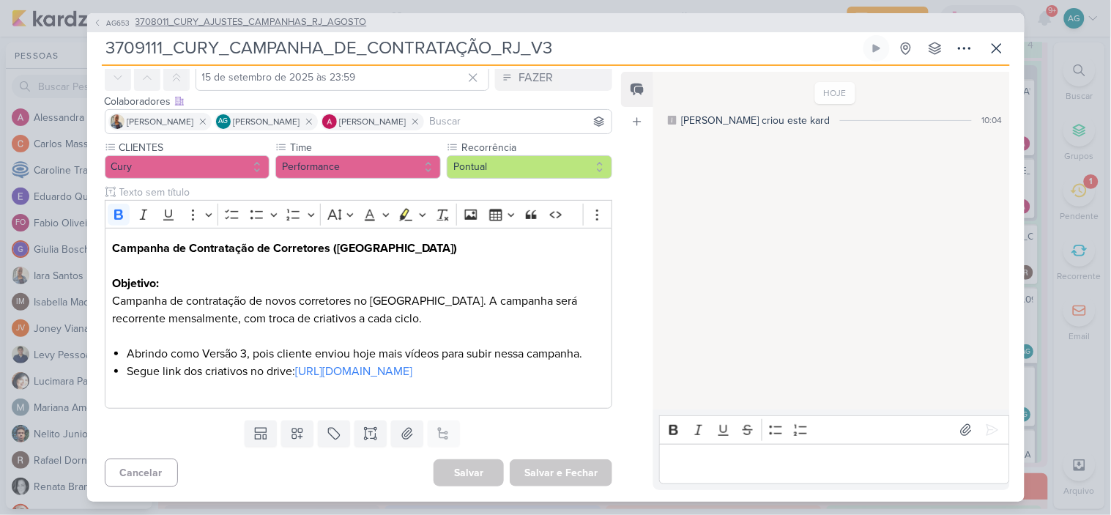
click at [348, 25] on span "3708011_CURY_AJUSTES_CAMPANHAS_RJ_AGOSTO" at bounding box center [251, 22] width 231 height 15
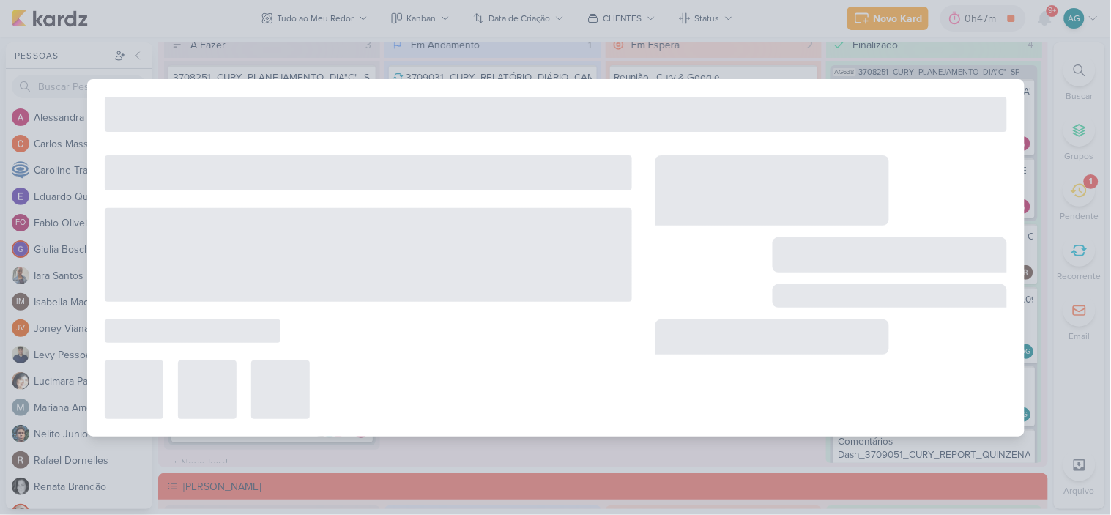
type input "3708011_CURY_AJUSTES_CAMPANHAS_RJ_AGOSTO"
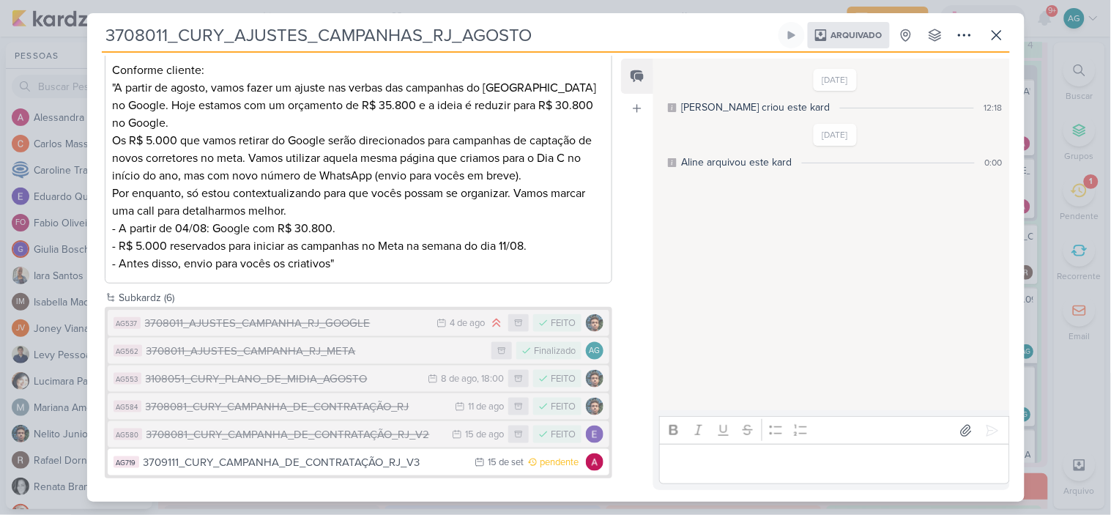
scroll to position [265, 0]
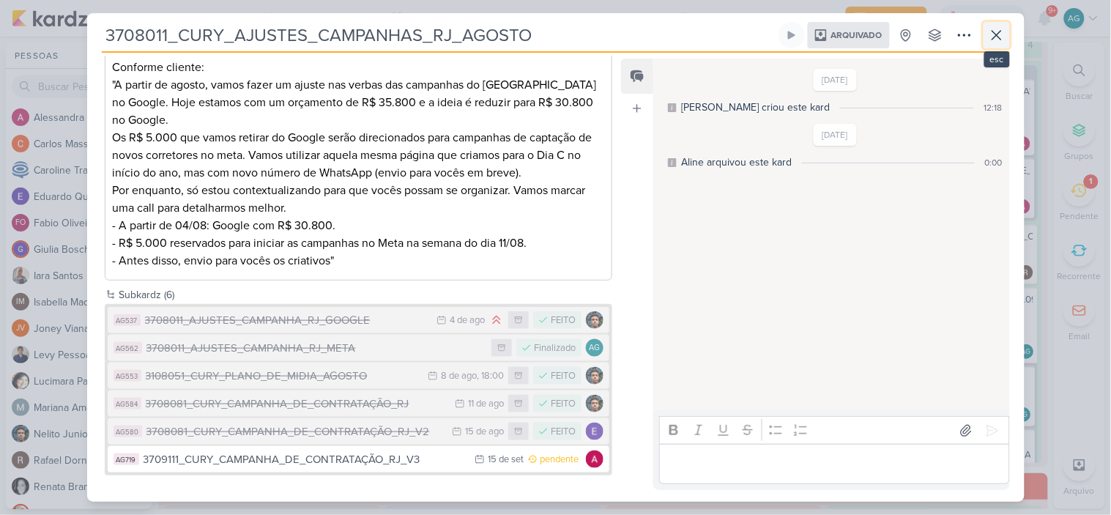
click at [995, 33] on icon at bounding box center [997, 35] width 9 height 9
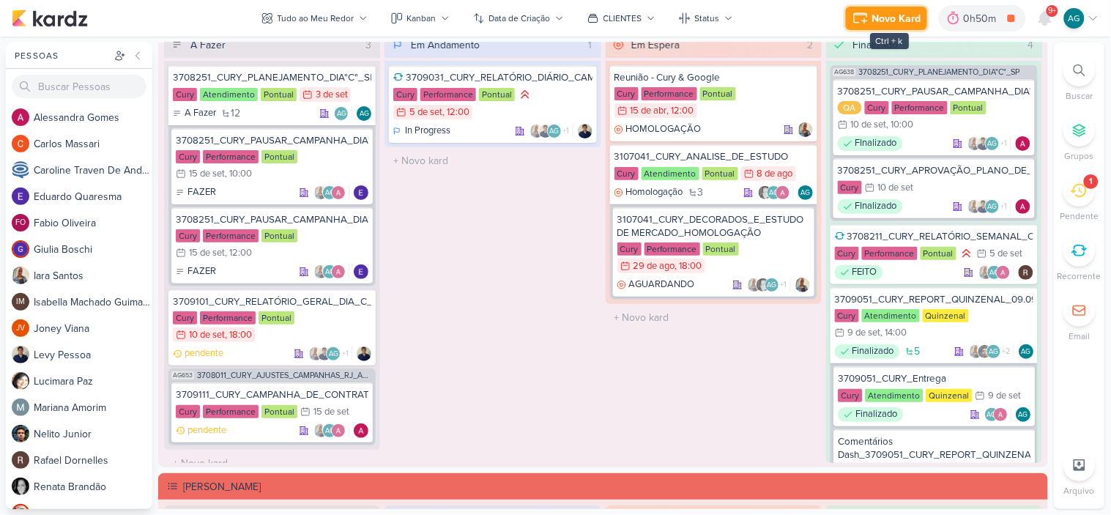
click at [892, 20] on div "Novo Kard" at bounding box center [896, 18] width 49 height 15
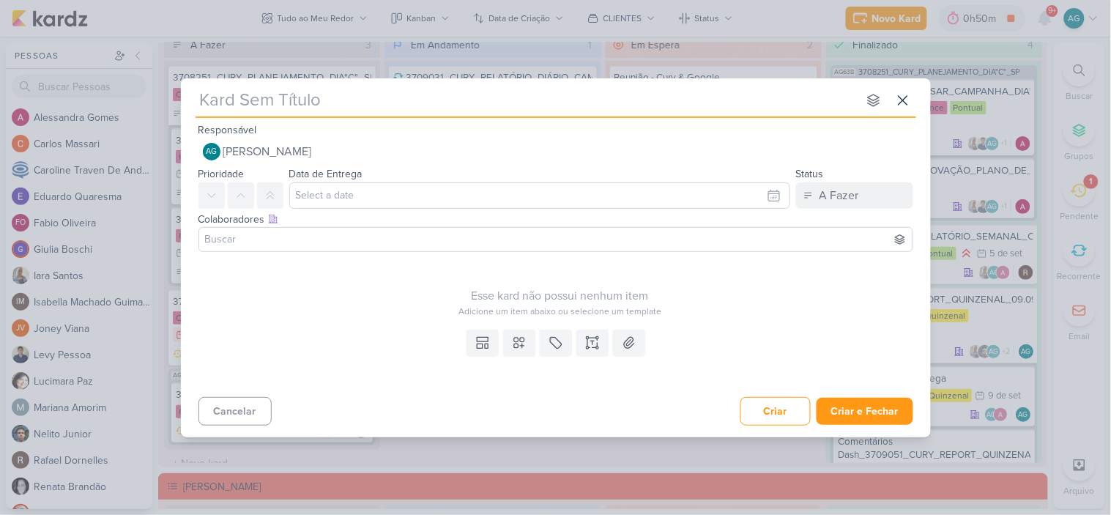
type input "3709112_CURY_CAMPANHA_DE_CONTRATAÇÃO_RJ_AJUSTAR_SEGMENTAÇÃO_IDADES"
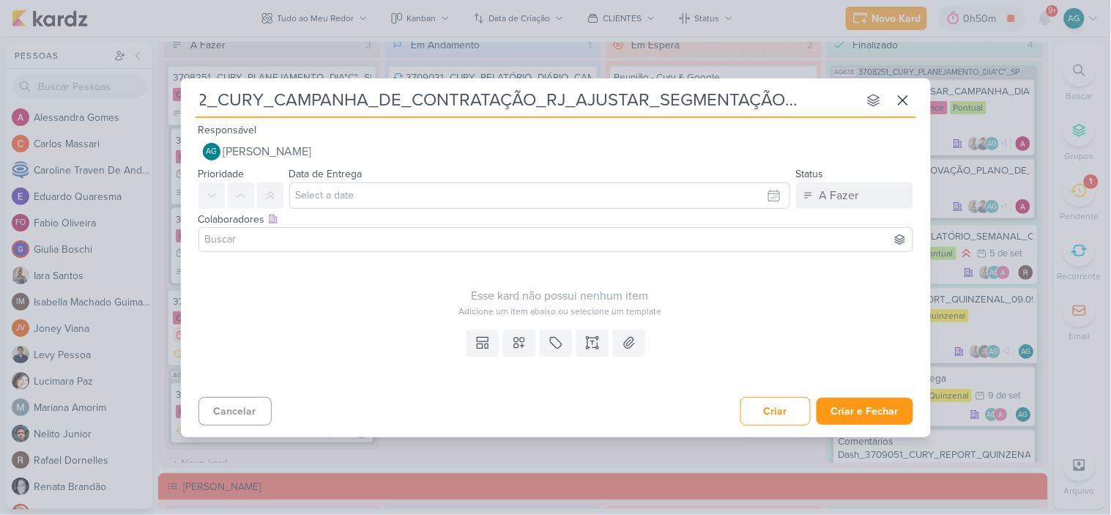
scroll to position [0, 0]
drag, startPoint x: 478, startPoint y: 108, endPoint x: 0, endPoint y: 114, distance: 477.6
click at [0, 114] on div "3709112_CURY_CAMPANHA_DE_CONTRATAÇÃO_RJ_AJUSTAR_SEGMENTAÇÃO_IDADES nenhum grupo…" at bounding box center [555, 257] width 1111 height 515
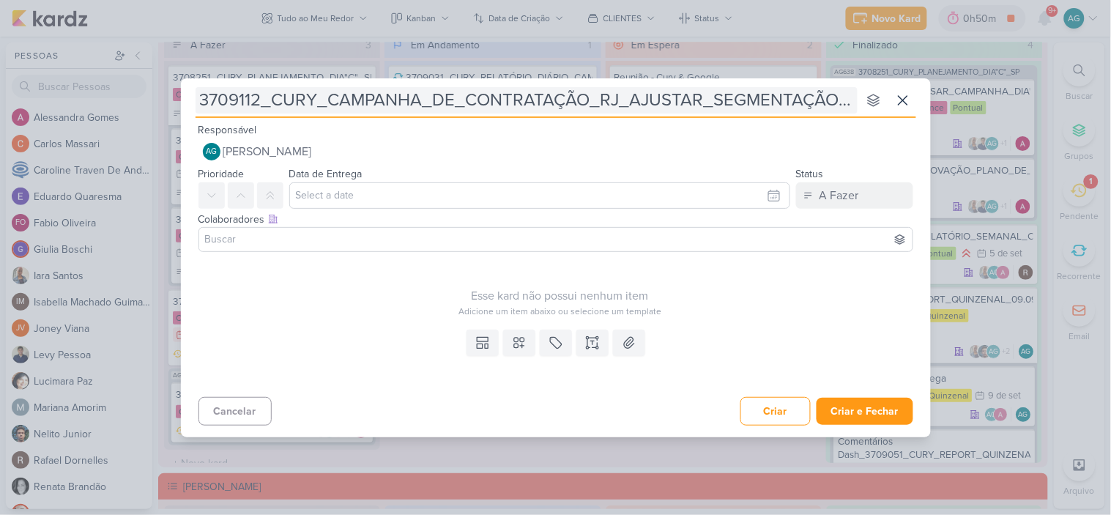
click at [379, 97] on input "3709112_CURY_CAMPANHA_DE_CONTRATAÇÃO_RJ_AJUSTAR_SEGMENTAÇÃO_IDADES" at bounding box center [527, 100] width 662 height 26
type input "3709112_CURY_CAMP_DE_CONTRATAÇÃO_RJ_AJUSTAR_SEGMENTAÇÃO_IDADES"
type input "3709112_CURY_CAMP._DE_CONTRATAÇÃO_RJ_AJUSTAR_SEGMENTAÇÃO_IDADES"
click at [497, 97] on input "3709112_CURY_CAMP._DE_CONTRATAÇÃO_RJ_AJUSTAR_SEGMENTAÇÃO_IDADES" at bounding box center [527, 100] width 662 height 26
type input "3709112_CURY_CAMP._DE_CONTRATÃO_RJ_AJUSTAR_SEGMENTAÇÃO_IDADES"
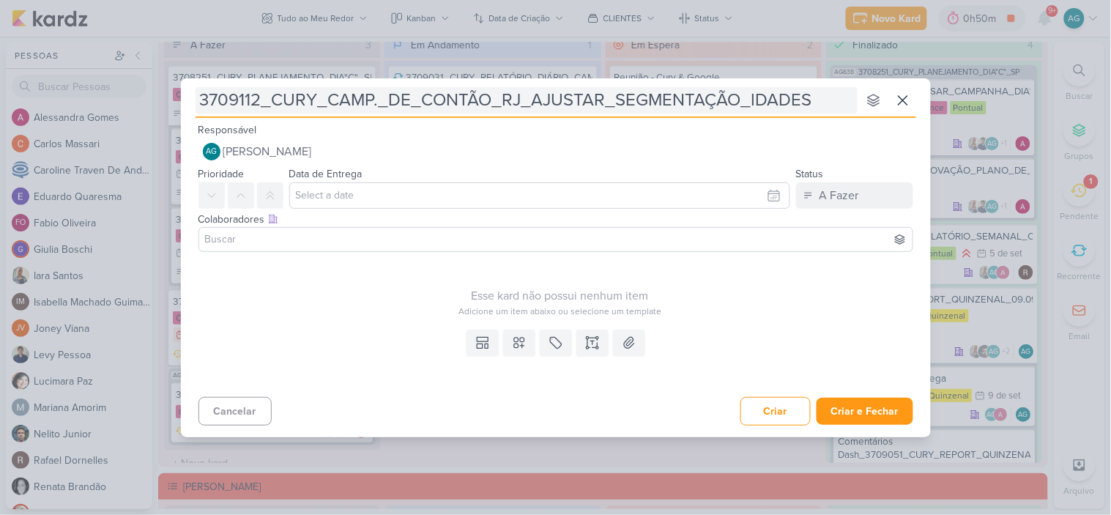
type input "3709112_CURY_CAMP._DE_CONÃO_RJ_AJUSTAR_SEGMENTAÇÃO_IDADES"
type input "3709112_CURY_CAMP._DE_CONTO_RJ_AJUSTAR_SEGMENTAÇÃO_IDADES"
type input "3709112_CURY_CAMP._DE_CONTRJ_AJUSTAR_SEGMENTAÇÃO_IDADES"
type input "3709112_CURY_CAMP._DE_CONTJ_AJUSTAR_SEGMENTAÇÃO_IDADES"
type input "3709112_CURY_CAMP._DE_CONT.J_AJUSTAR_SEGMENTAÇÃO_IDADES"
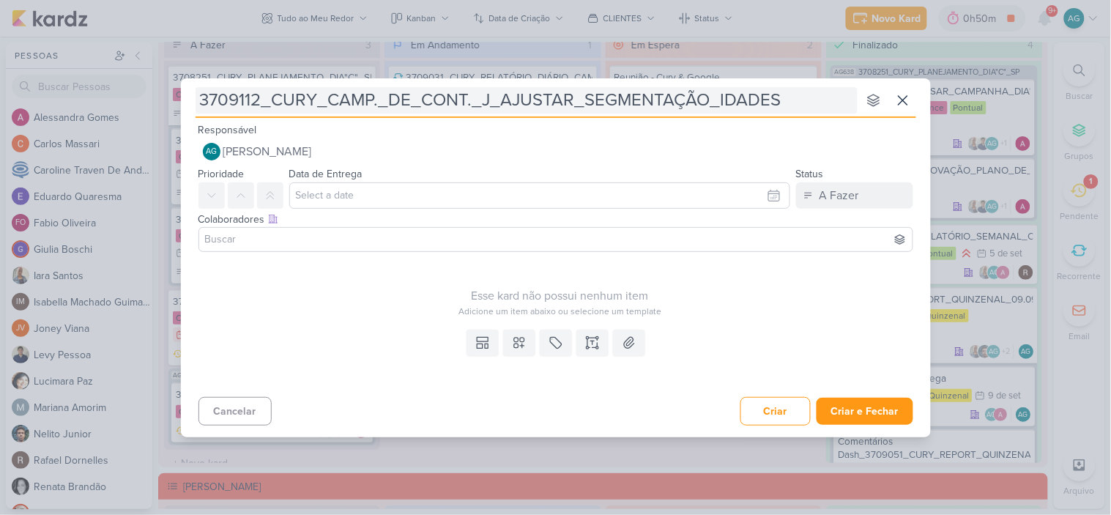
type input "3709112_CURY_CAMP._DE_CONT._RJ_AJUSTAR_SEGMENTAÇÃO_IDADES"
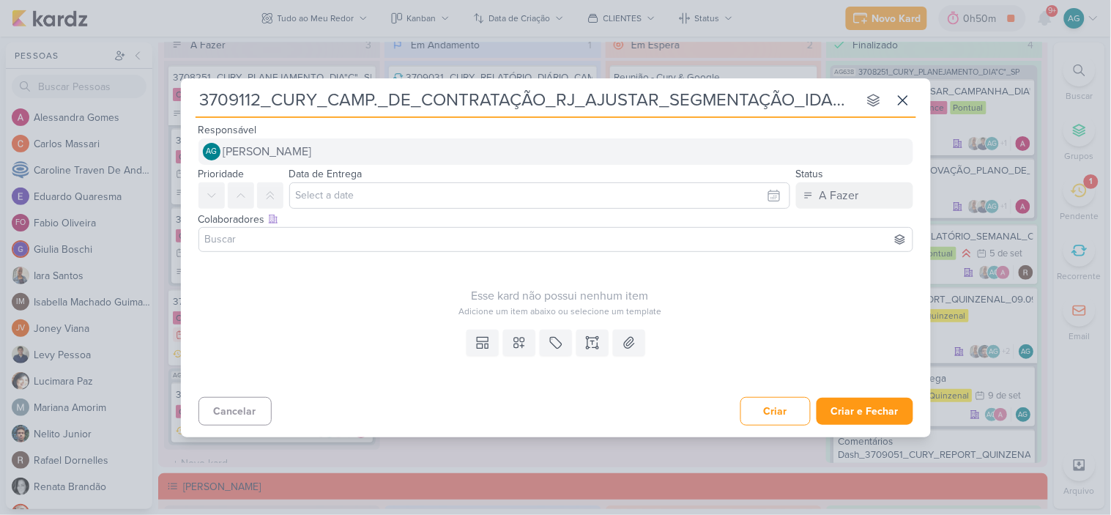
type input "3709112_CURY_CAMPANHA_DE_CONTRATAÇÃO_RJ_AJUSTAR_SEGMENTAÇÃO_IDADES"
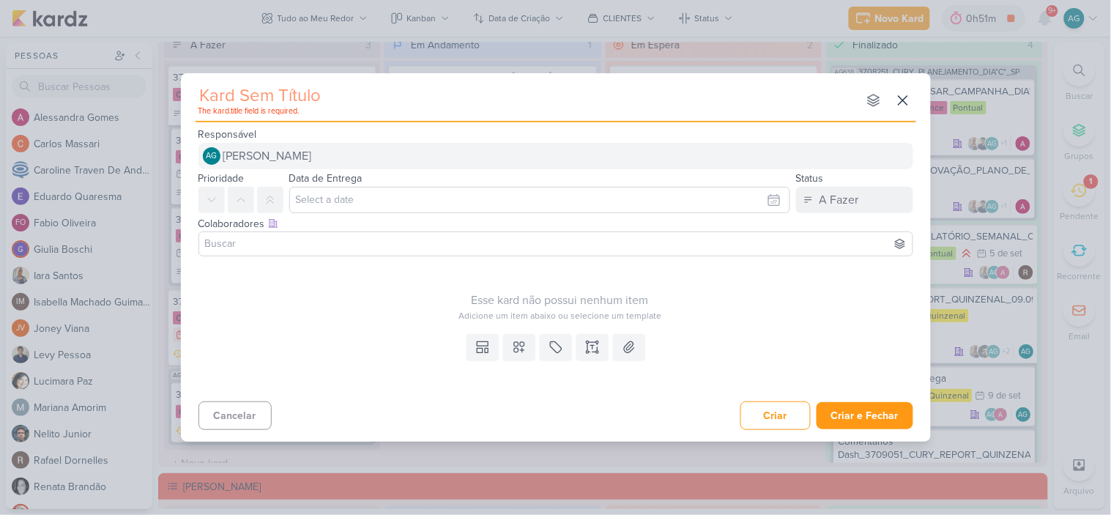
type input "3709112_CURY_CAMPANHA_DE_CONTRATAÇÃO_RJ_AJUSTAR_SEGMENTAÇÃO_IDADES"
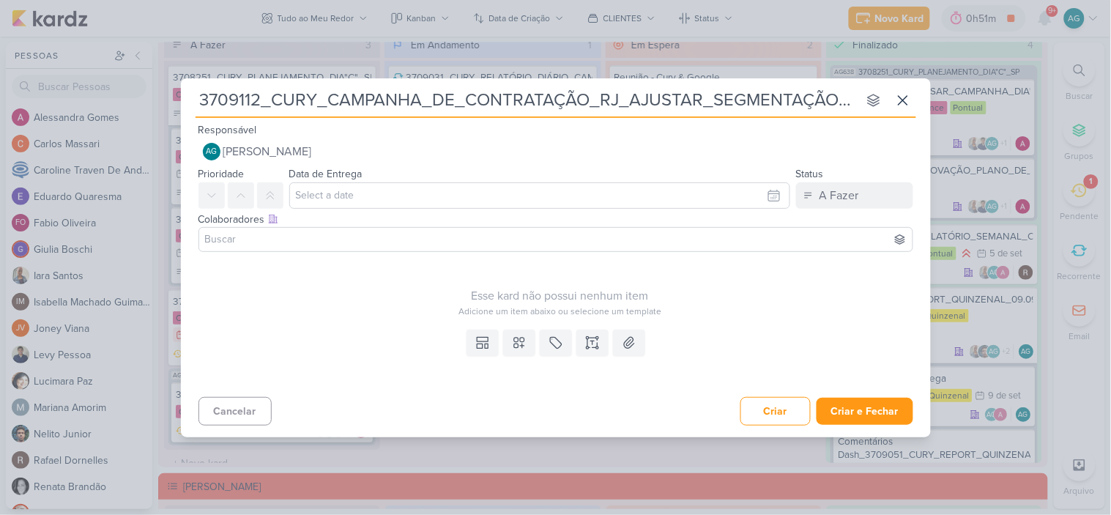
drag, startPoint x: 569, startPoint y: 103, endPoint x: 0, endPoint y: 110, distance: 569.2
click at [0, 110] on div "3709112_CURY_CAMPANHA_DE_CONTRATAÇÃO_RJ_AJUSTAR_SEGMENTAÇÃO_IDADES nenhum grupo…" at bounding box center [555, 257] width 1111 height 515
type input "3709112_CURY_CAMPANHA_DE_CONTRATAÇÃO_RJ_AJUSTAR_SEGMENTAÇÃO_IDADES"
click at [592, 348] on icon at bounding box center [592, 342] width 15 height 15
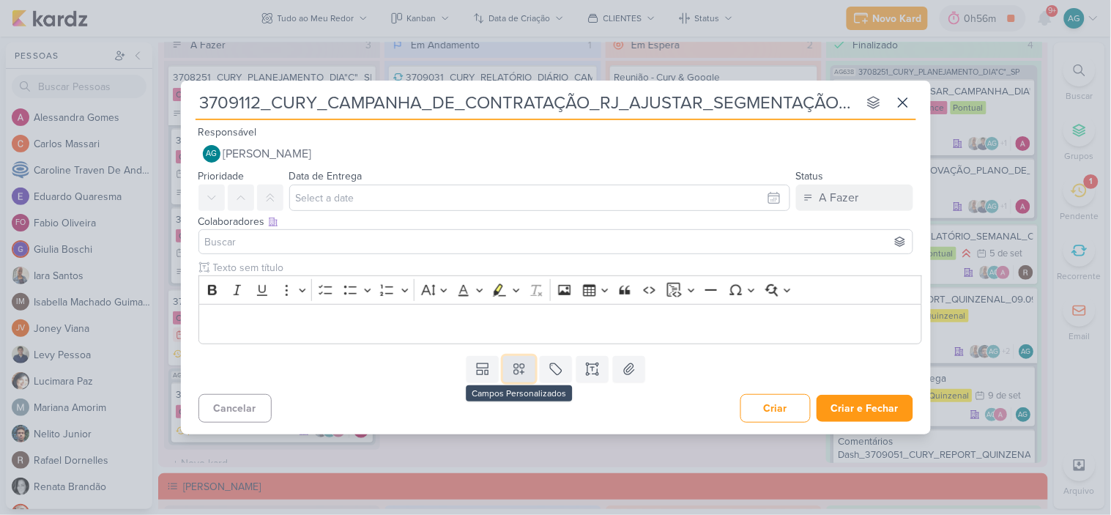
click at [517, 372] on icon at bounding box center [519, 369] width 15 height 15
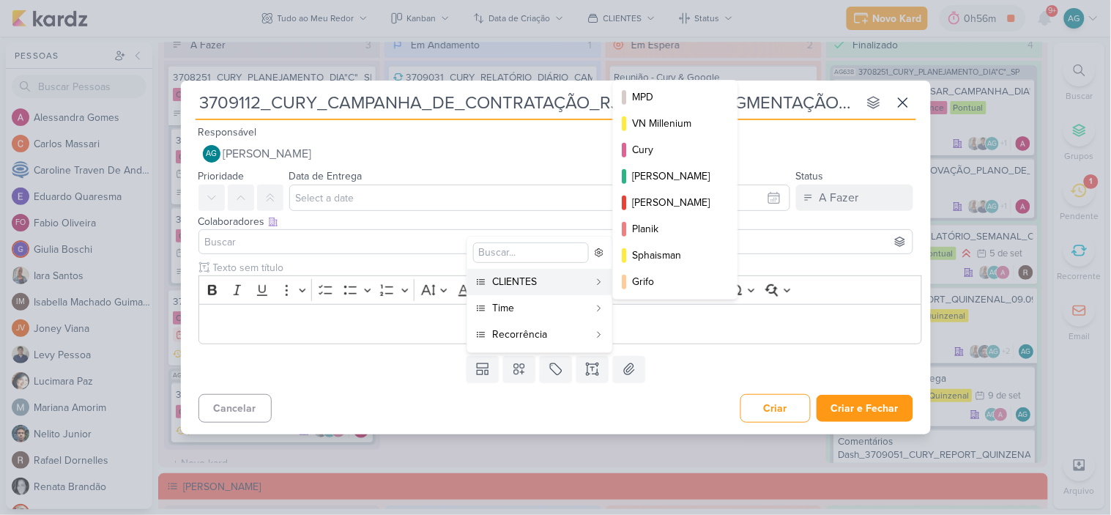
scroll to position [163, 0]
click at [665, 149] on div "Cury" at bounding box center [676, 145] width 88 height 15
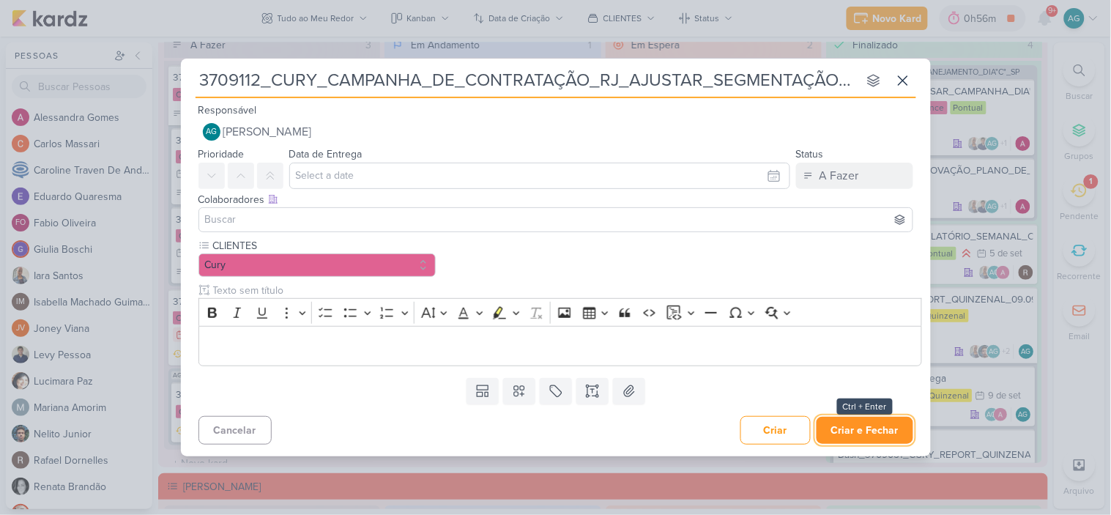
click at [883, 434] on button "Criar e Fechar" at bounding box center [865, 430] width 97 height 27
